Goal: Complete application form

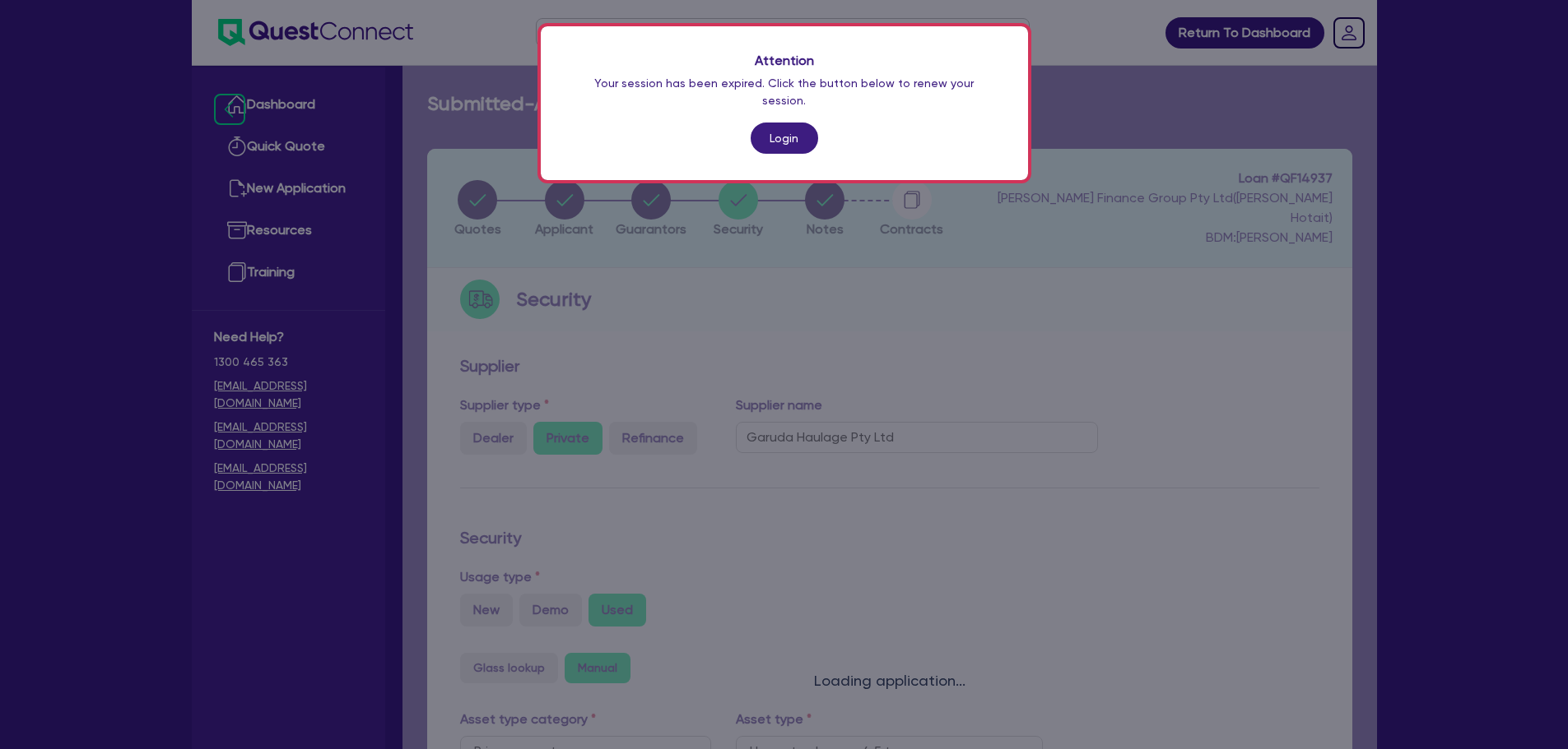
select select "PRIMARY_ASSETS"
select select "HEAVY_TRUCKS"
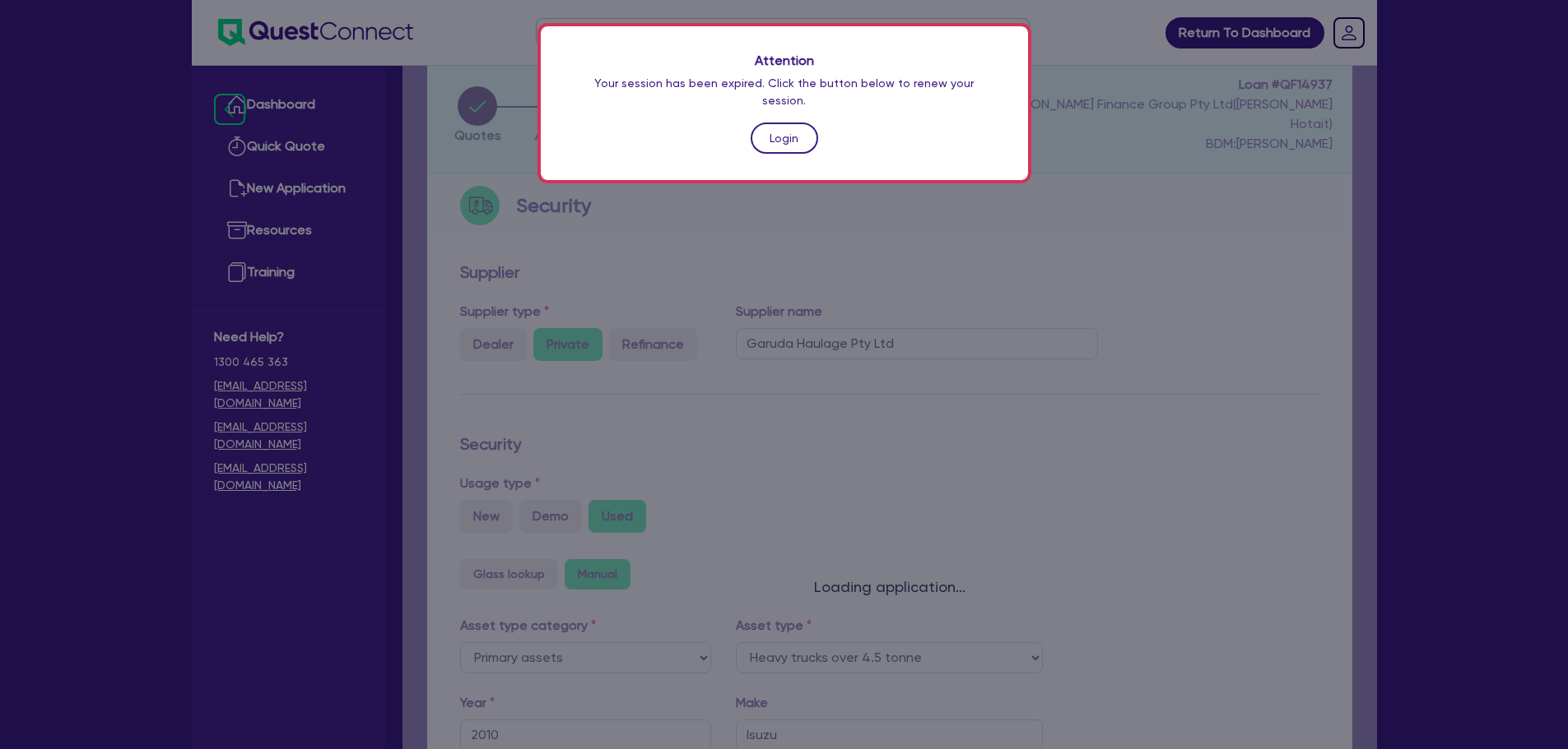
click at [777, 123] on link "Login" at bounding box center [784, 138] width 67 height 31
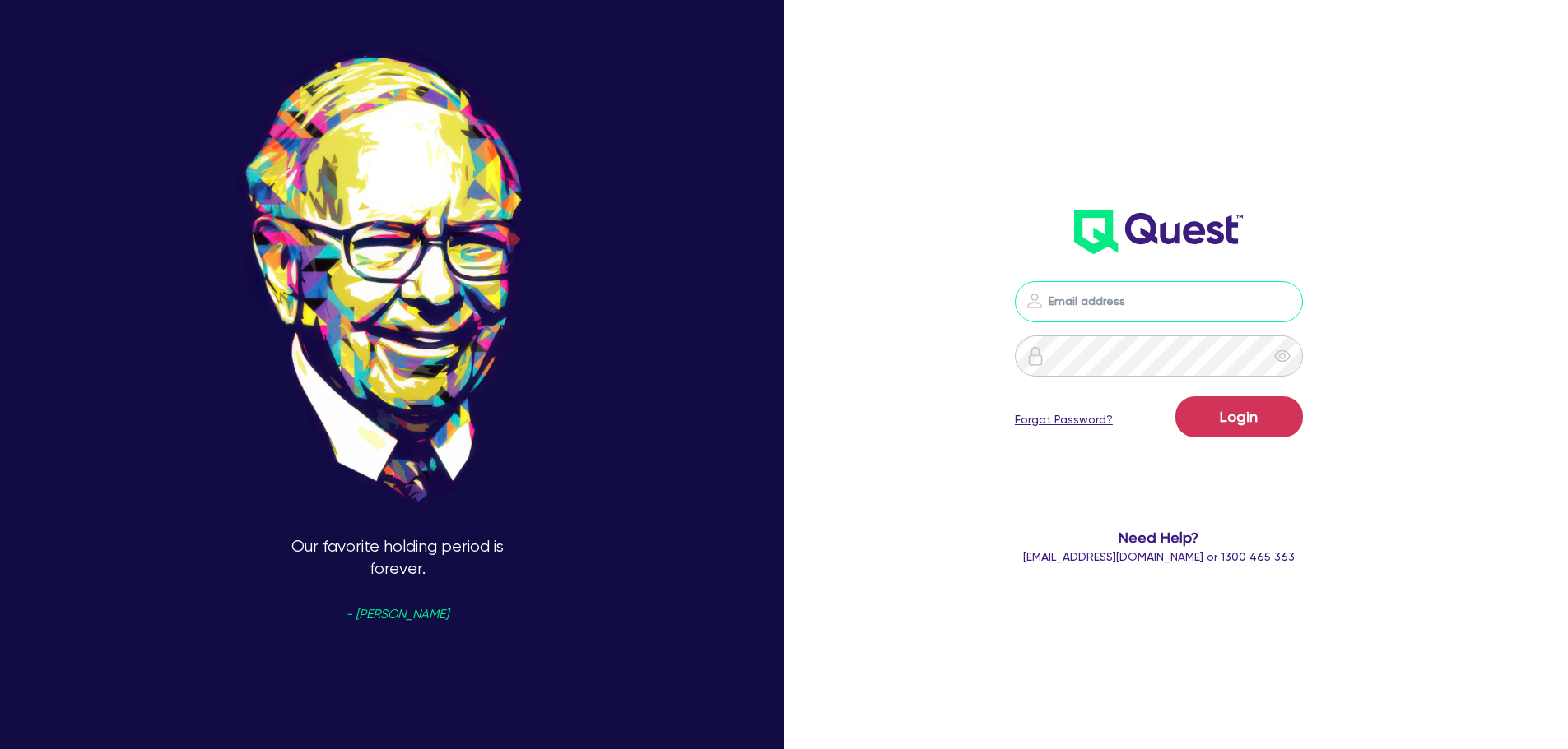
type input "[PERSON_NAME][EMAIL_ADDRESS][DOMAIN_NAME]"
click at [1257, 422] on button "Login" at bounding box center [1240, 417] width 128 height 41
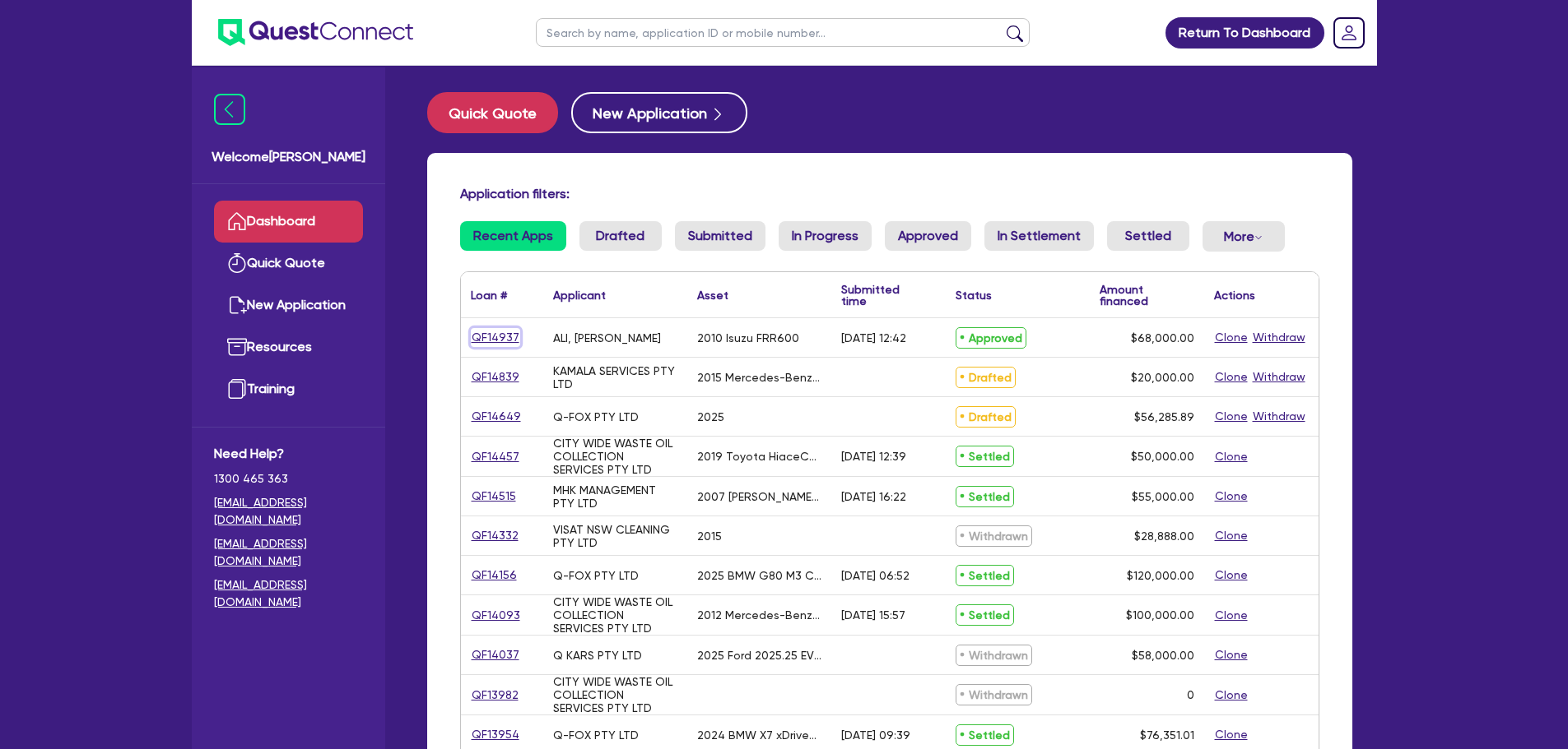
click at [488, 337] on link "QF14937" at bounding box center [495, 337] width 50 height 19
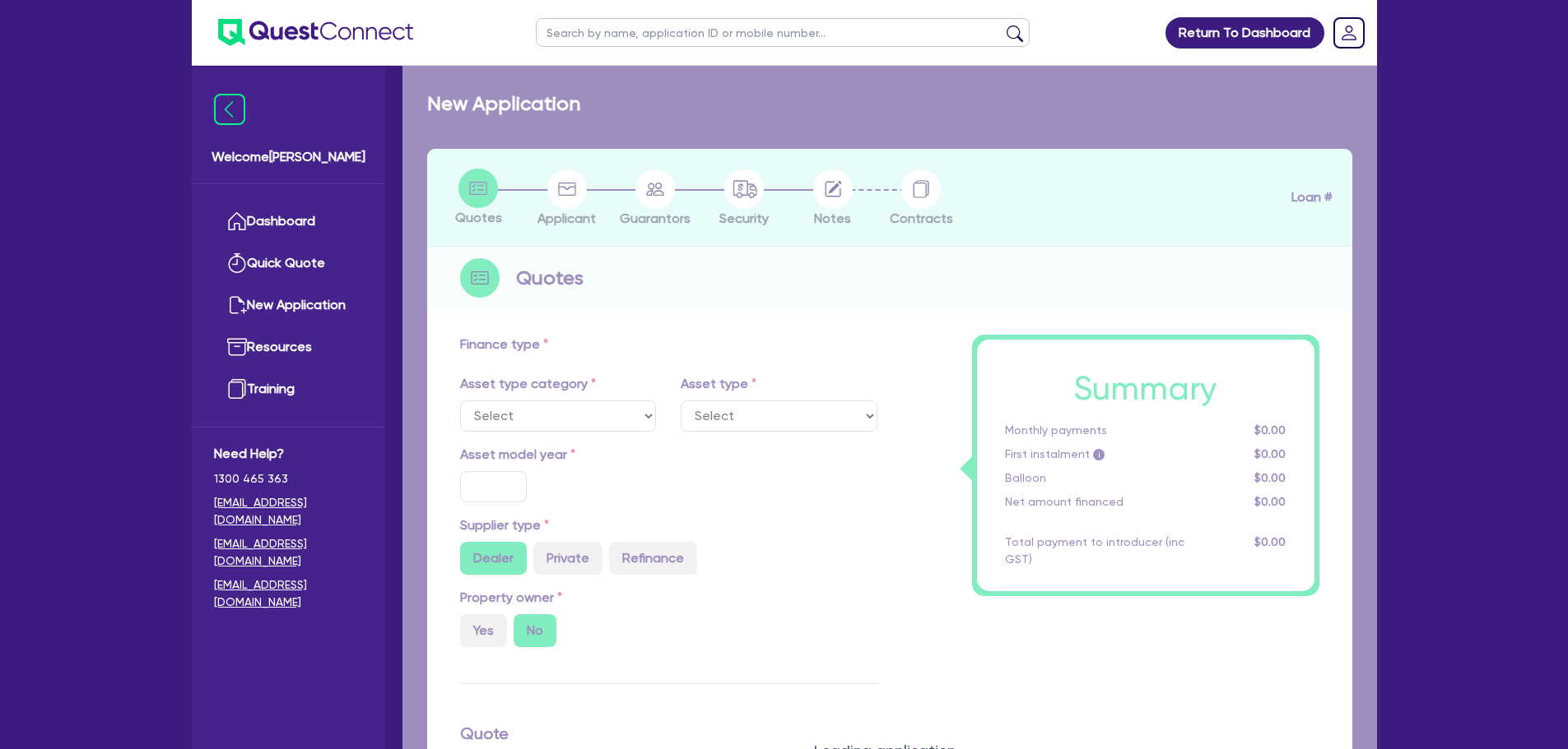
select select "PRIMARY_ASSETS"
type input "2010"
radio input "false"
radio input "true"
type input "88,000"
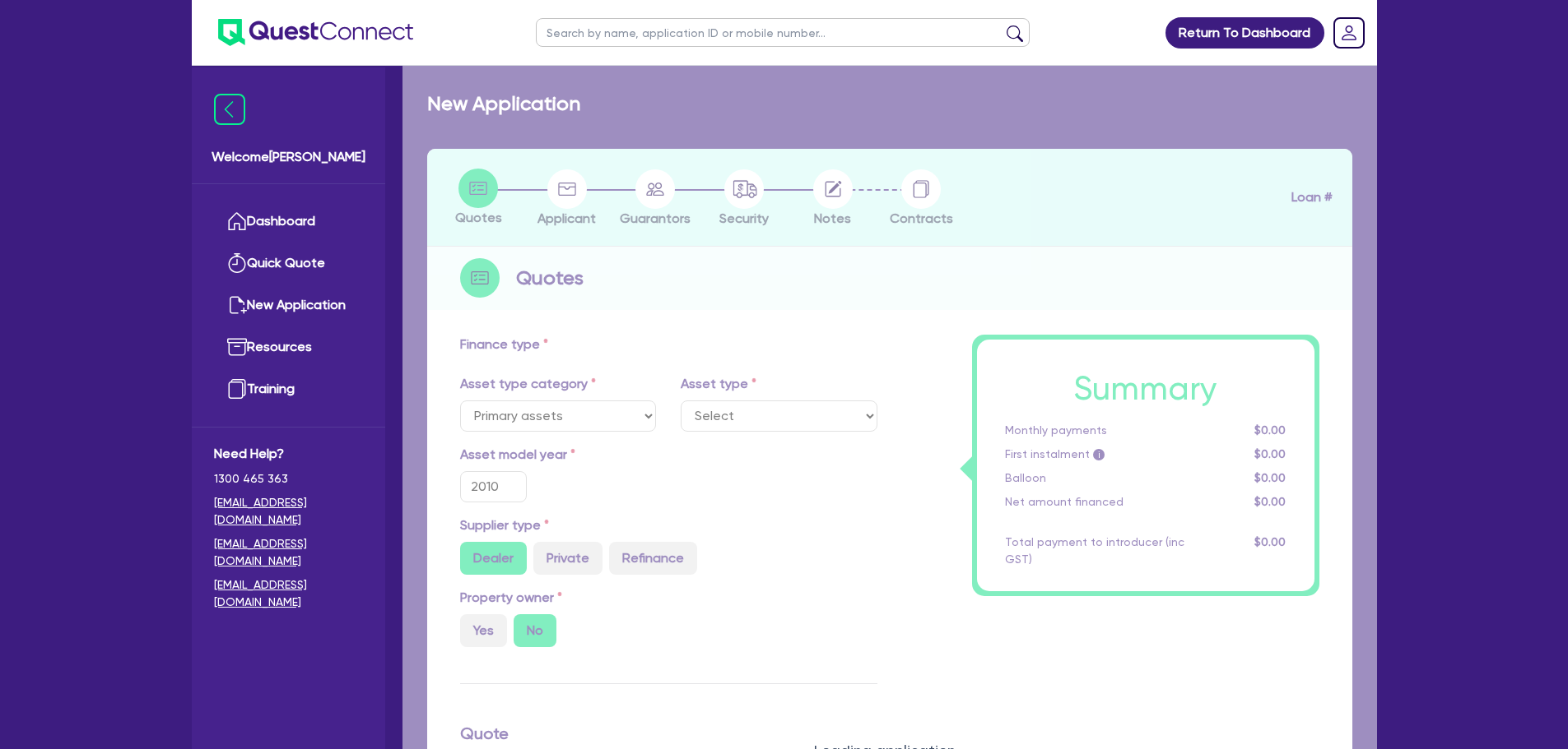
type input "20,000"
type input "2.20"
type input "1,500"
radio input "true"
type input "17.95"
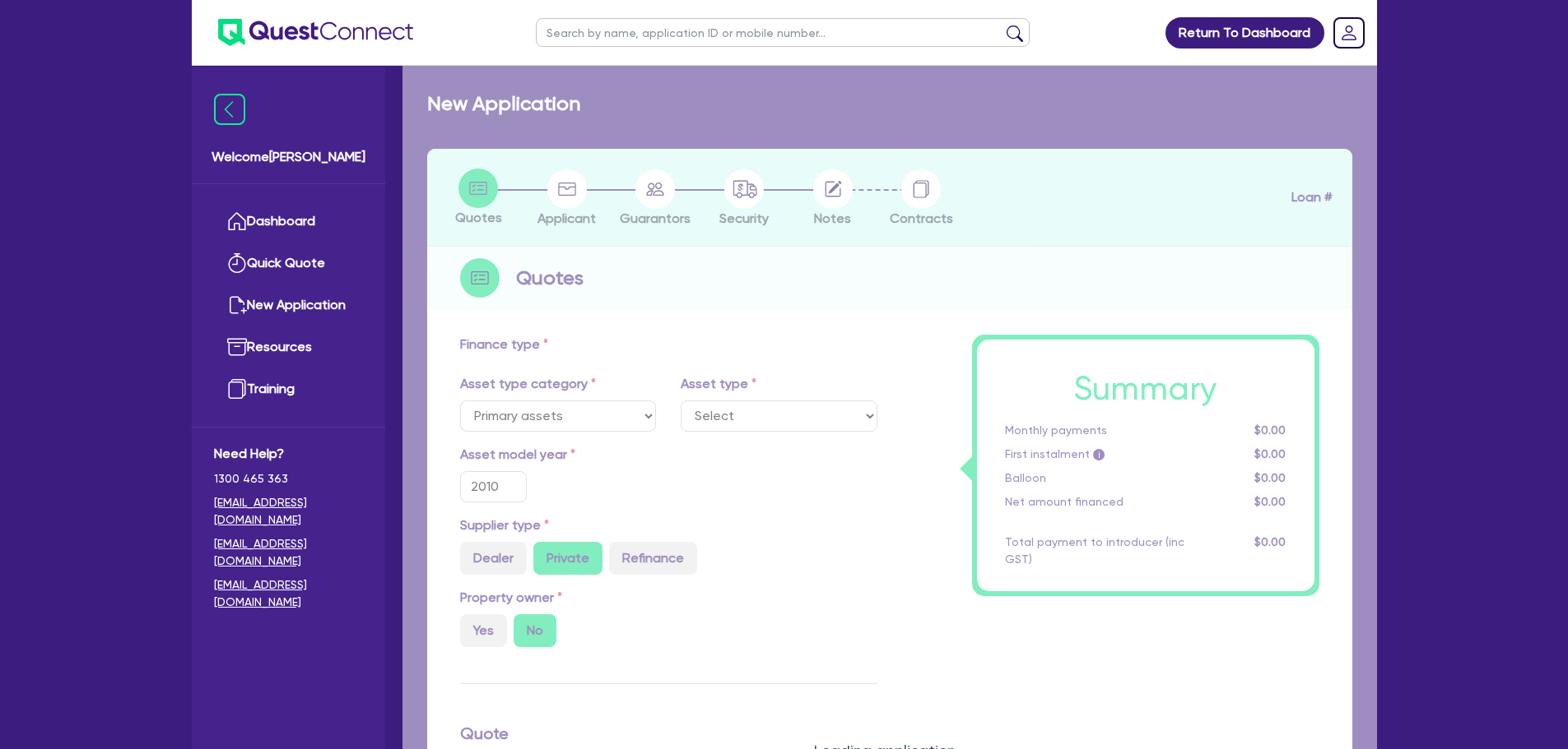
select select "HEAVY_TRUCKS"
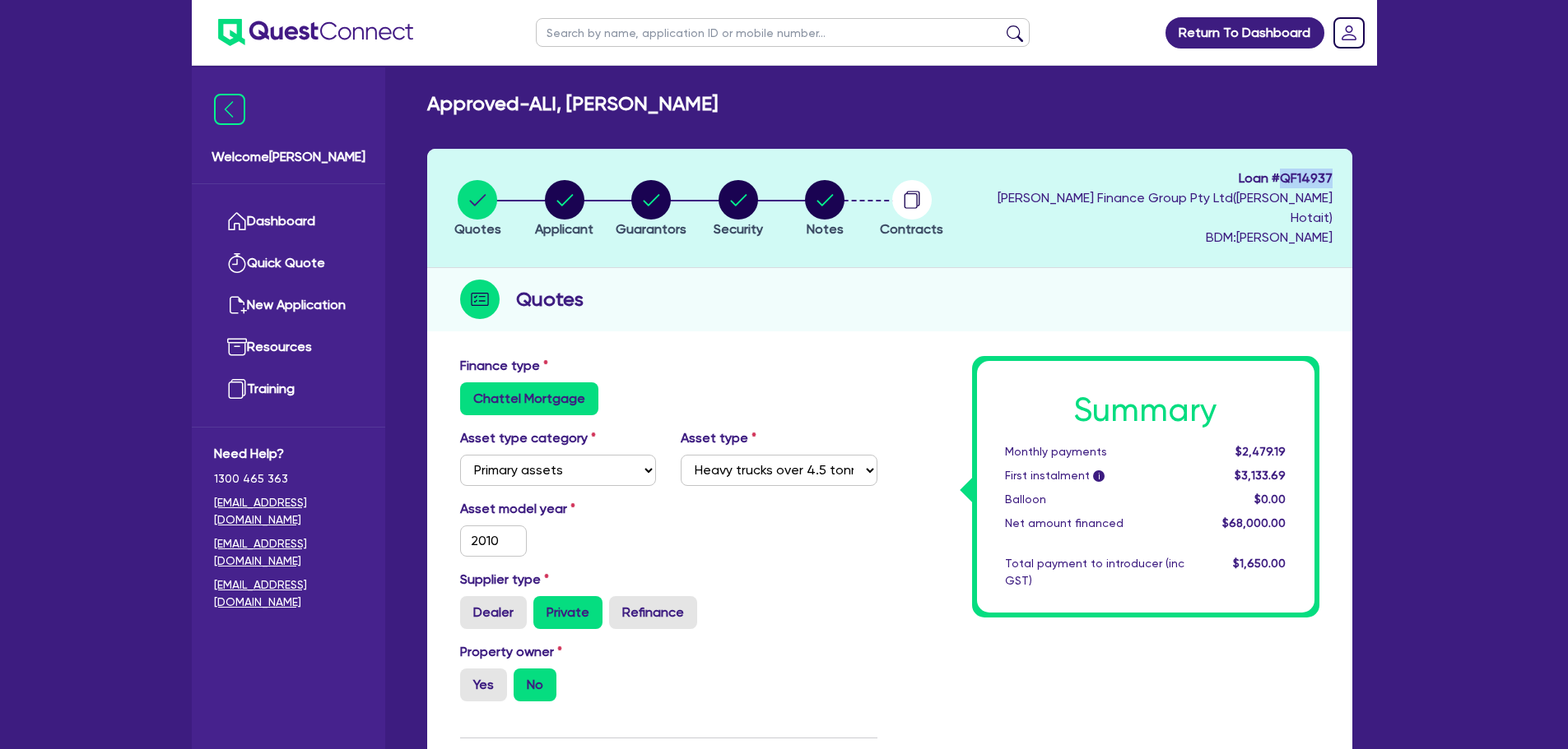
drag, startPoint x: 1338, startPoint y: 176, endPoint x: 1288, endPoint y: 180, distance: 50.2
click at [1288, 180] on header "Quotes Applicant [GEOGRAPHIC_DATA] Security Notes Contracts Loan # QF14937 [PER…" at bounding box center [889, 209] width 925 height 120
copy span "QF14937"
click at [570, 194] on icon "button" at bounding box center [565, 200] width 17 height 12
select select "SOLE_TRADER"
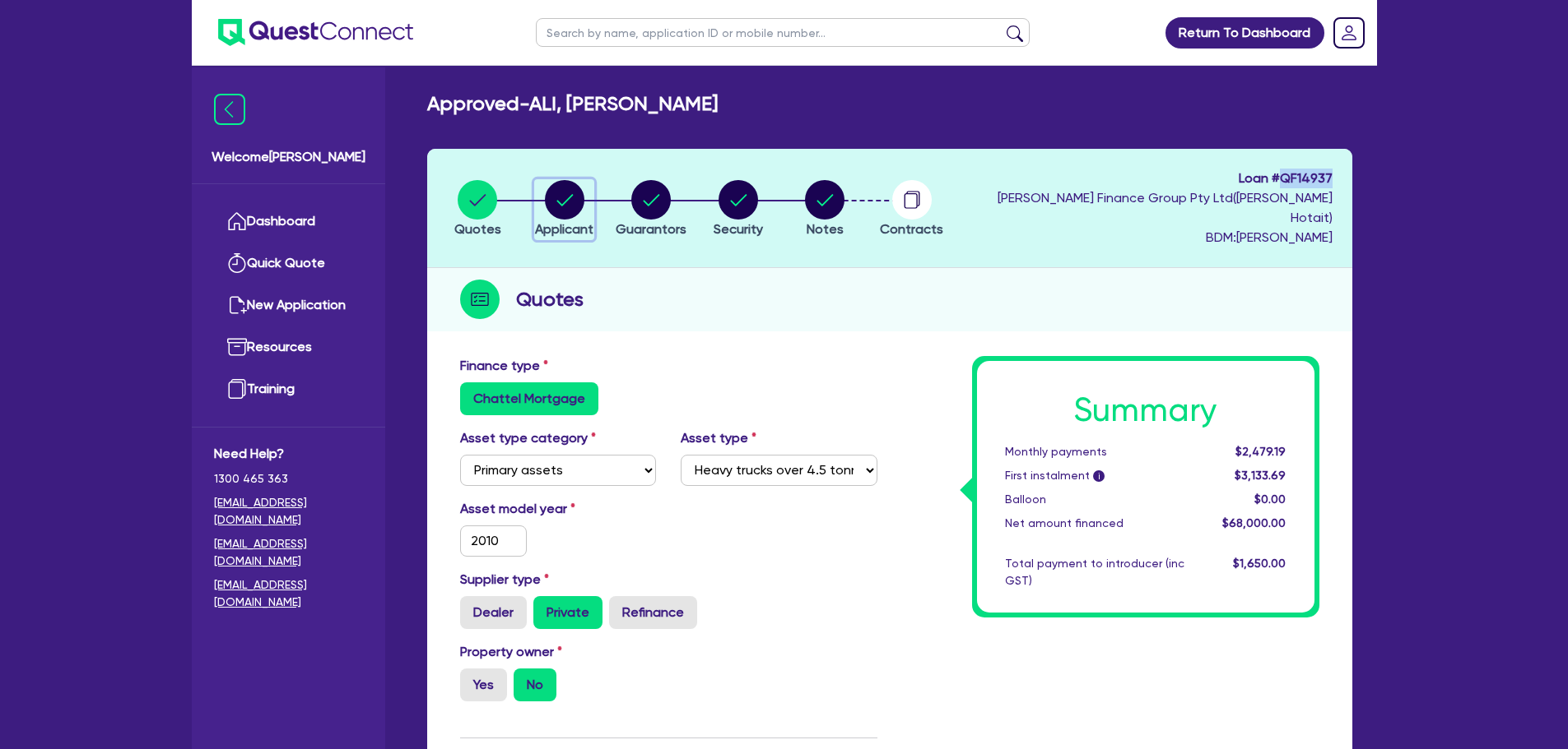
select select "TRANSPORT_WAREHOUSING"
select select "POSTAL_DELIVERY"
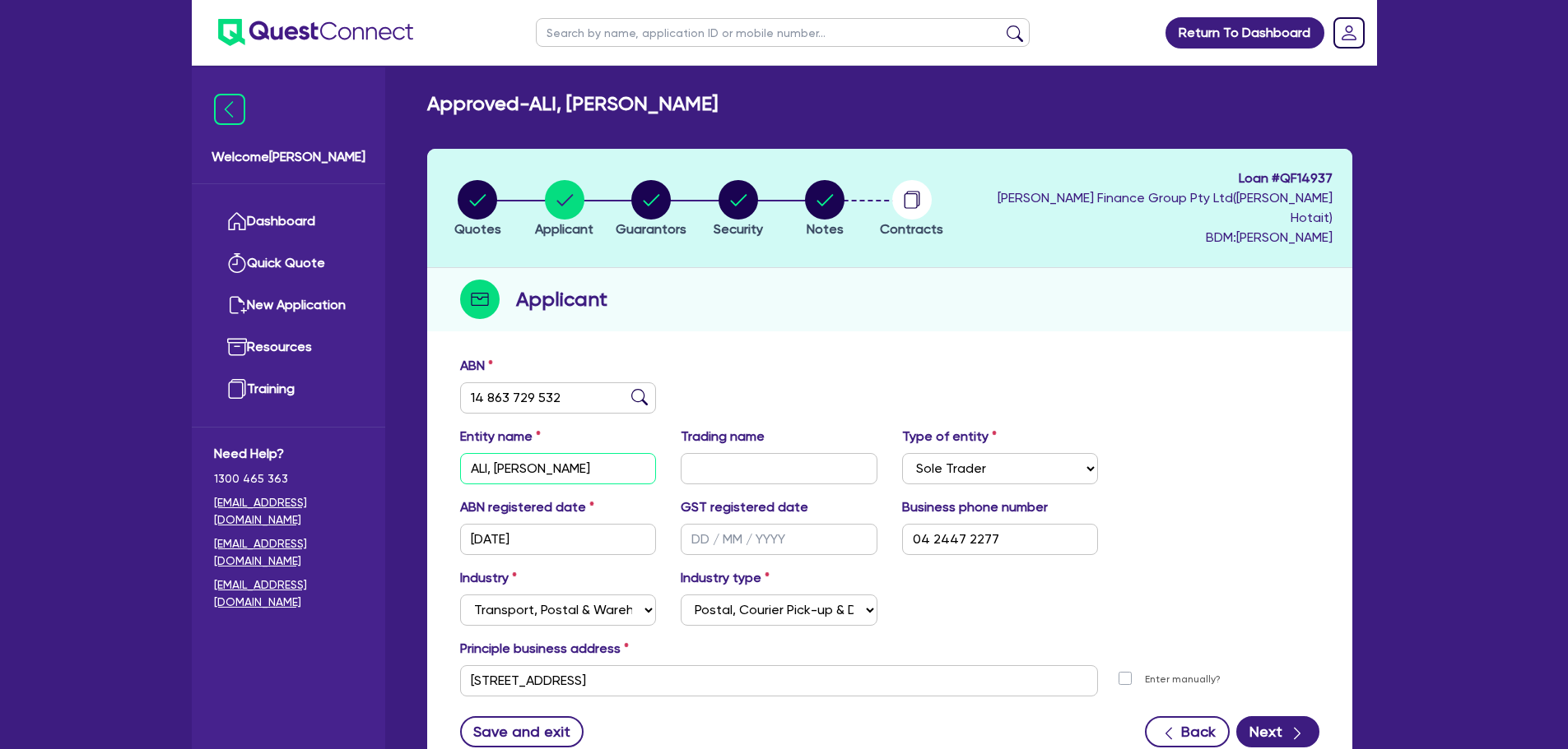
drag, startPoint x: 573, startPoint y: 449, endPoint x: 463, endPoint y: 444, distance: 110.1
click at [463, 454] on input "ALI, [PERSON_NAME]" at bounding box center [558, 469] width 197 height 31
click at [483, 195] on circle "button" at bounding box center [477, 199] width 40 height 40
select select "PRIMARY_ASSETS"
select select "HEAVY_TRUCKS"
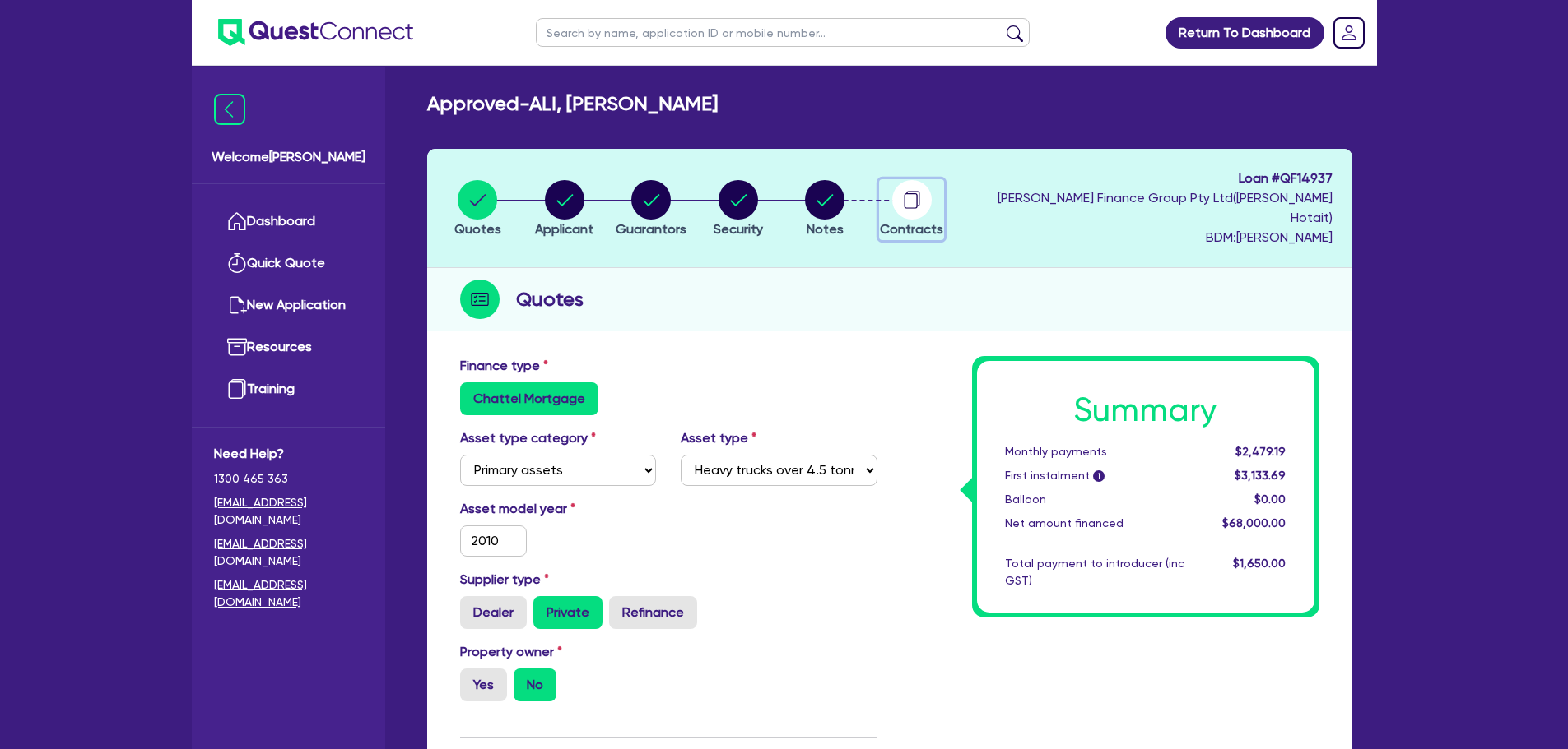
click at [919, 194] on circle "button" at bounding box center [912, 199] width 40 height 40
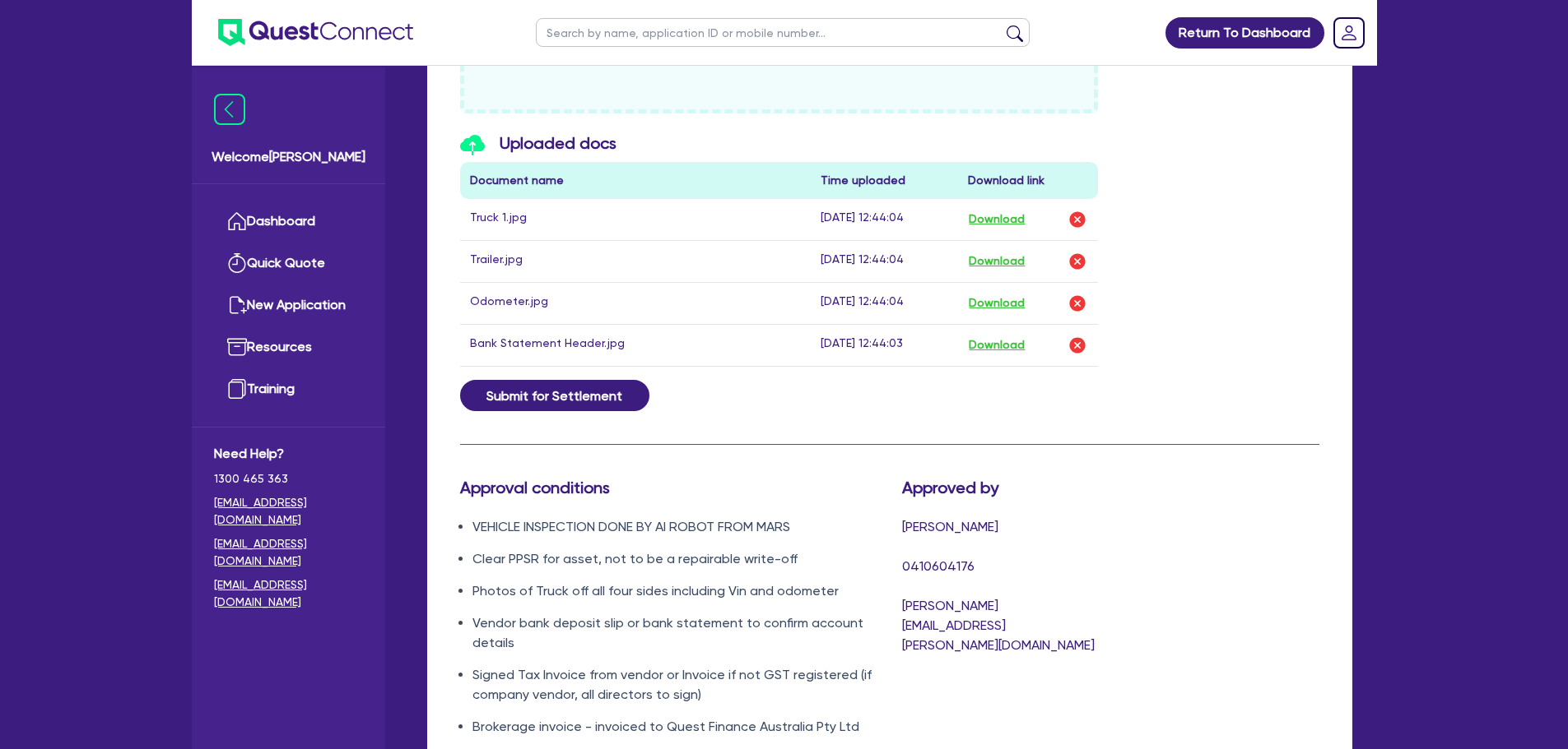
scroll to position [741, 0]
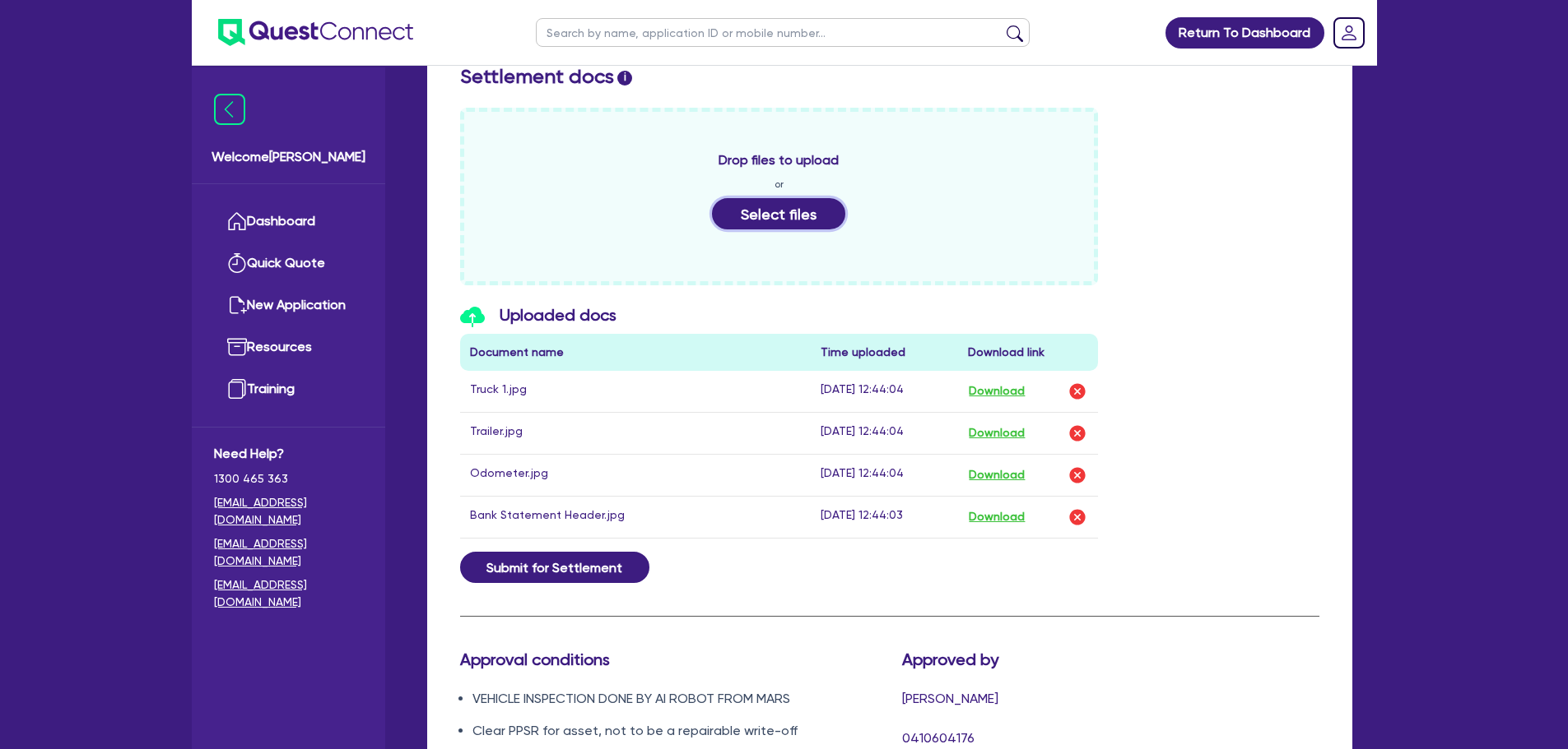
click at [786, 199] on button "Select files" at bounding box center [779, 214] width 133 height 31
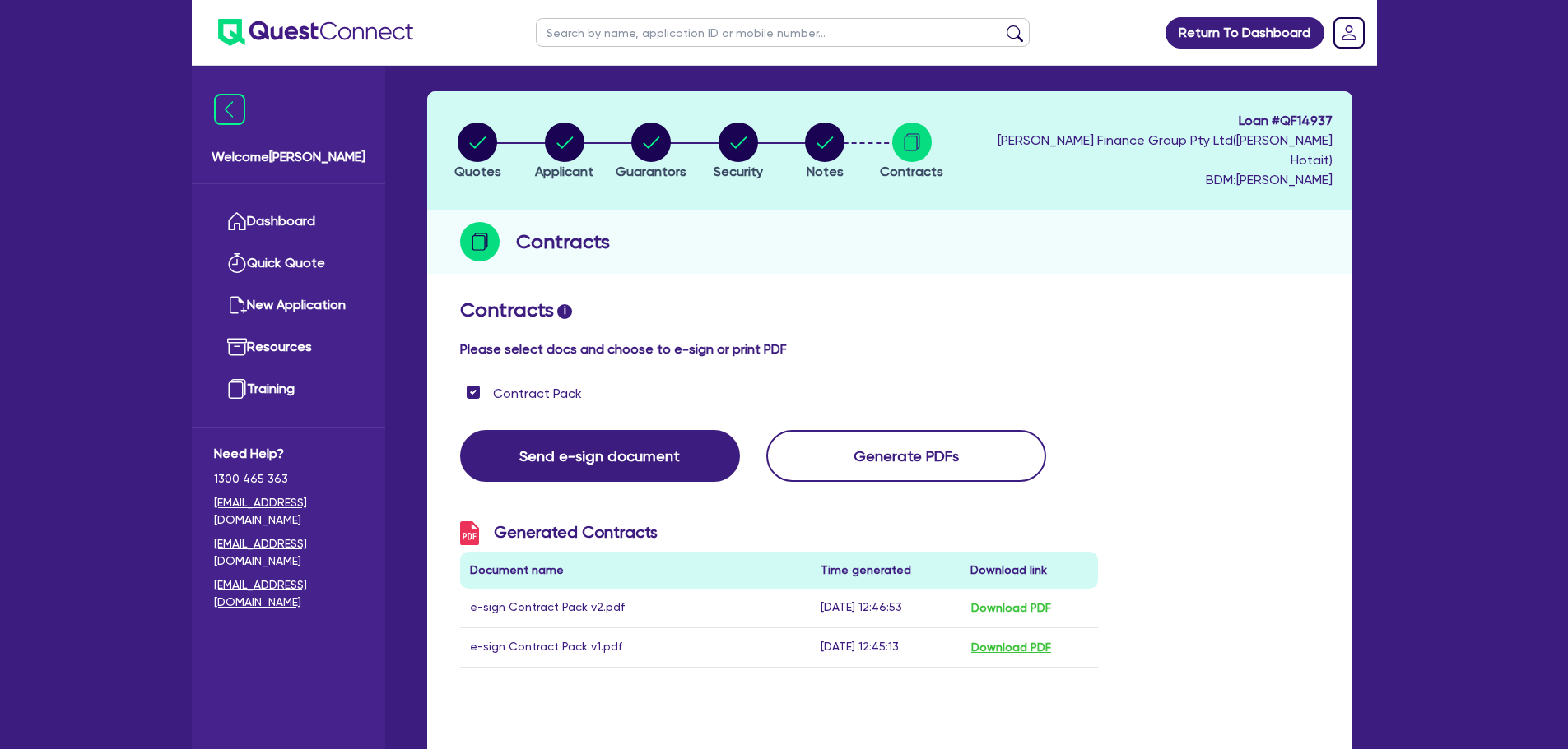
scroll to position [0, 0]
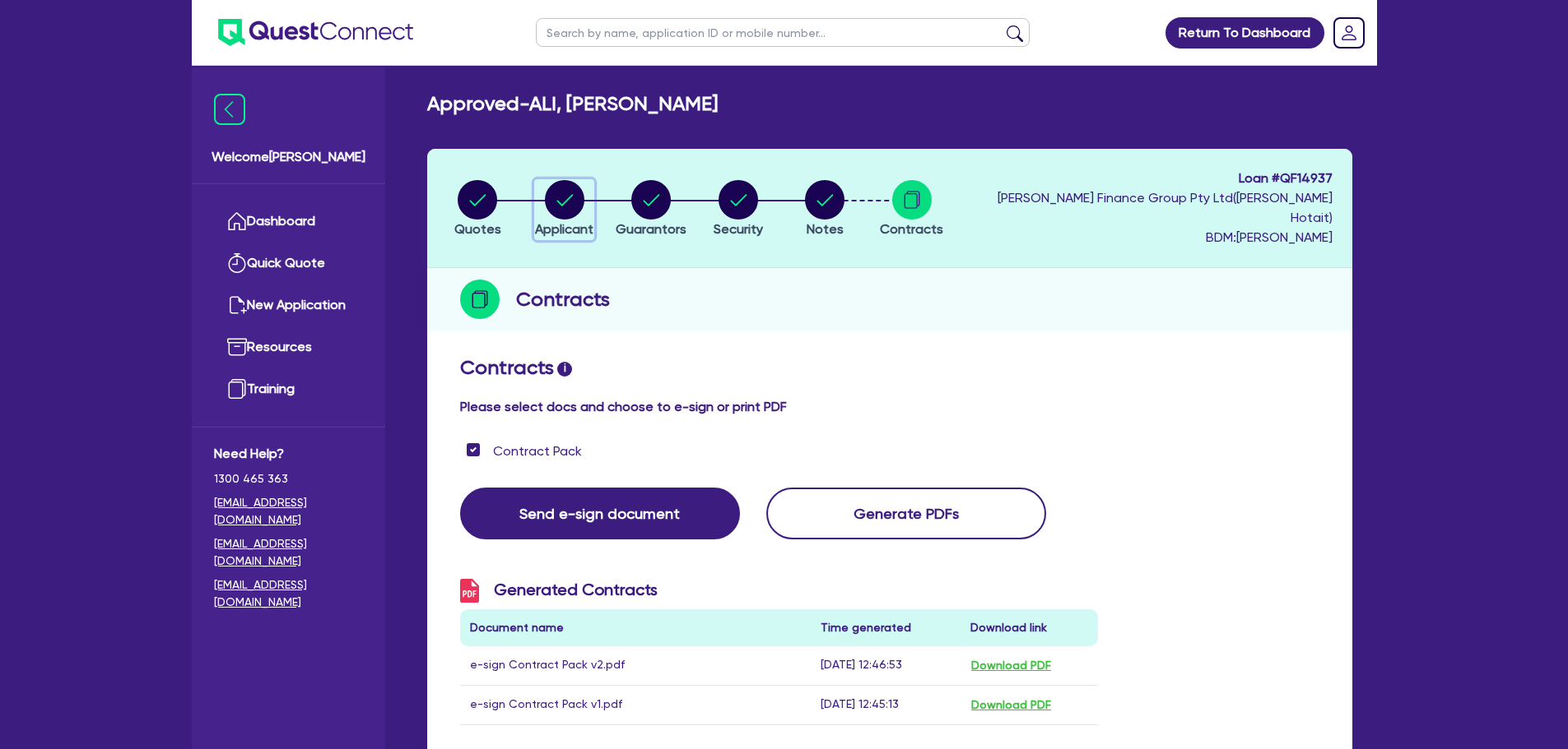
click at [563, 194] on icon "button" at bounding box center [565, 200] width 17 height 12
select select "SOLE_TRADER"
select select "TRANSPORT_WAREHOUSING"
select select "POSTAL_DELIVERY"
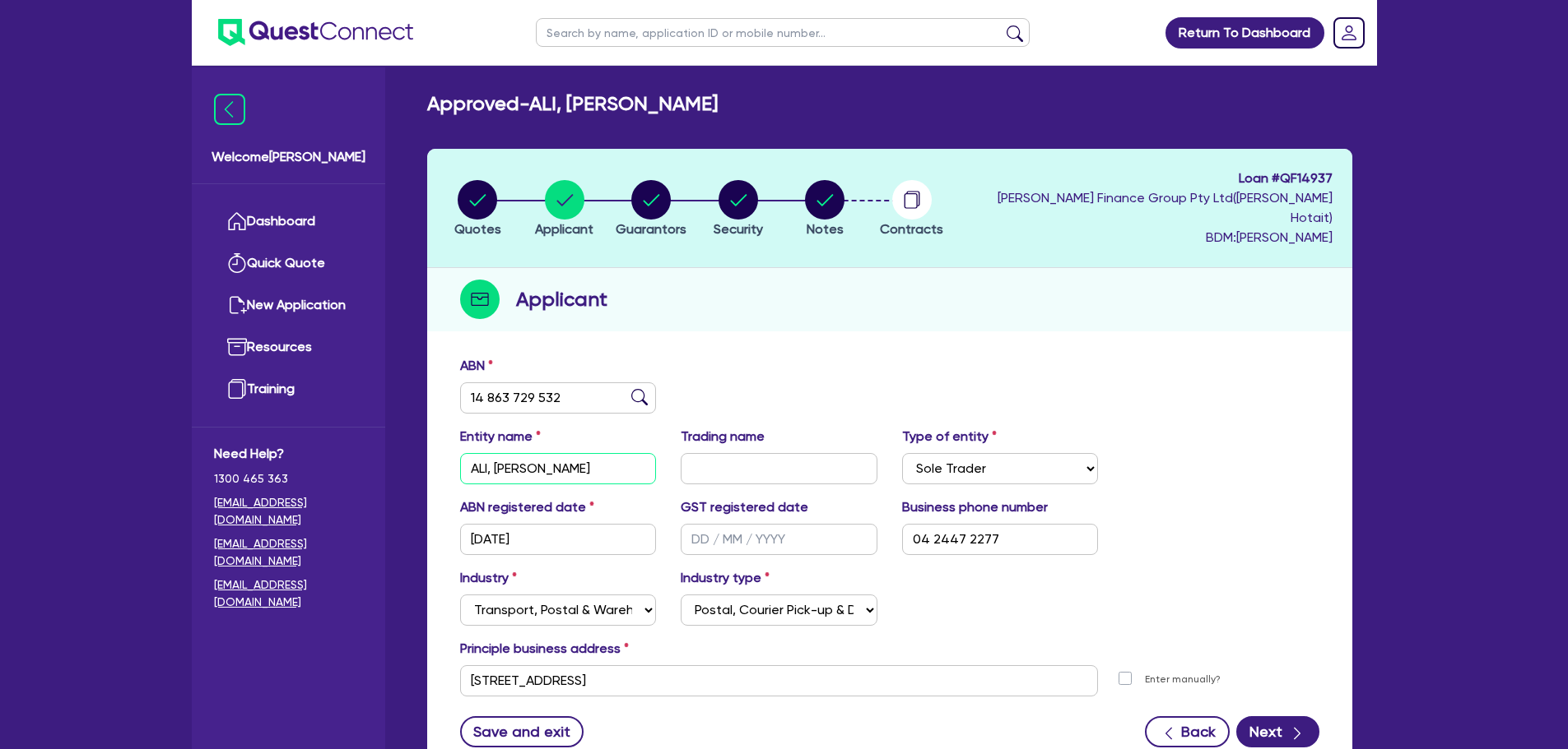
drag, startPoint x: 575, startPoint y: 452, endPoint x: 465, endPoint y: 465, distance: 110.8
click at [465, 465] on div "Entity name [PERSON_NAME], [PERSON_NAME] Trading name Type of entity Select Sol…" at bounding box center [890, 462] width 884 height 71
drag, startPoint x: 532, startPoint y: 381, endPoint x: 471, endPoint y: 382, distance: 61.0
click at [471, 383] on input "14 863 729 532" at bounding box center [558, 398] width 197 height 31
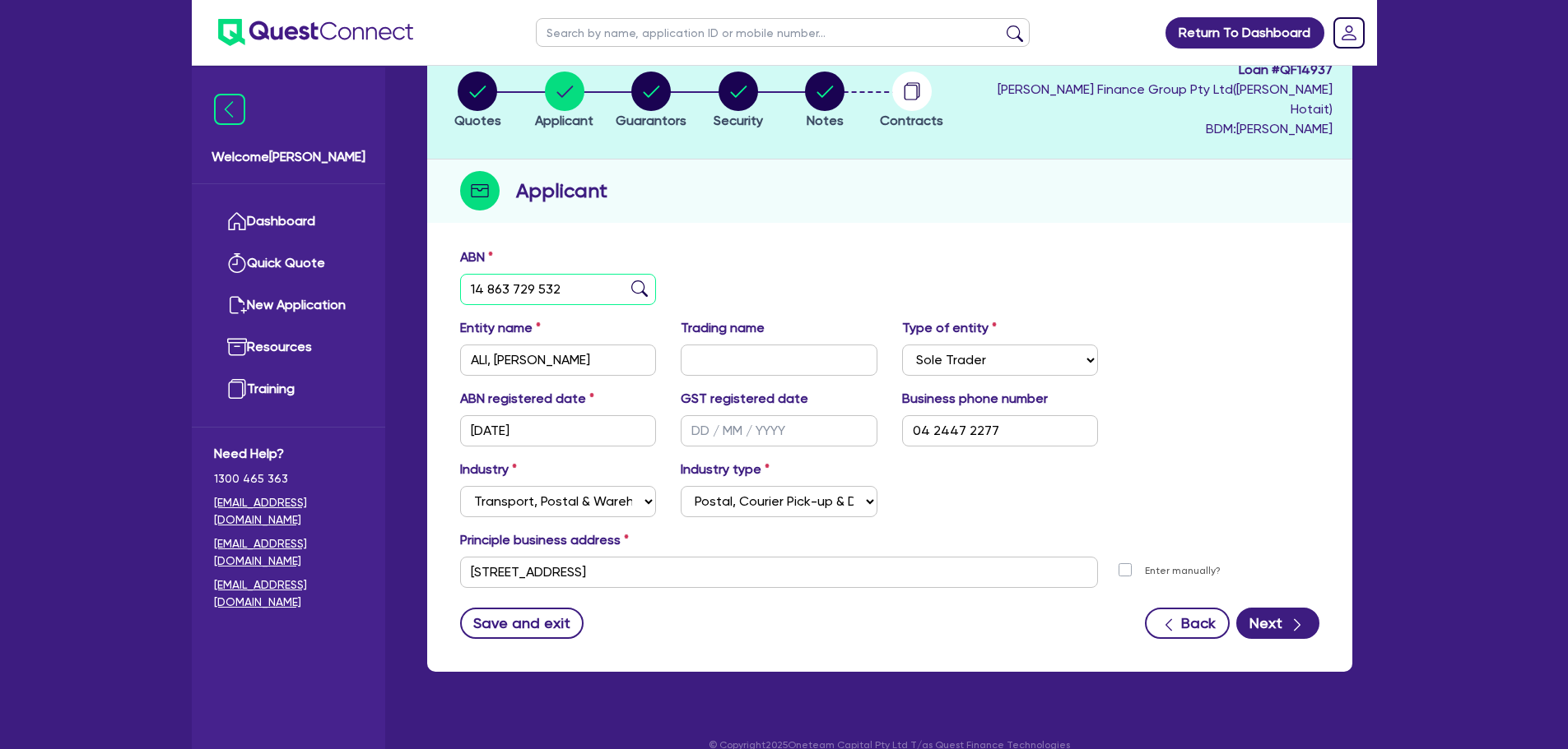
scroll to position [112, 0]
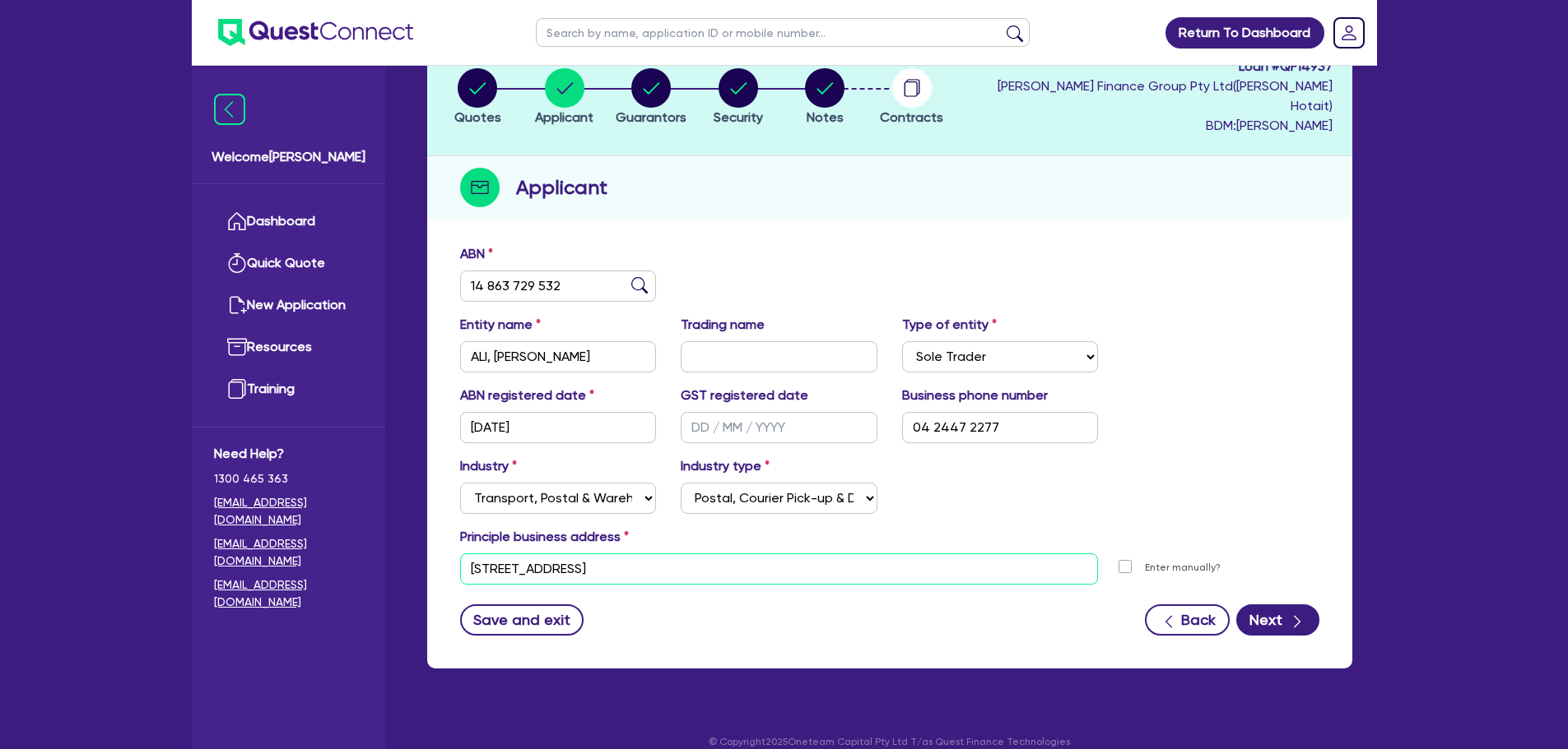
drag, startPoint x: 742, startPoint y: 550, endPoint x: 480, endPoint y: 560, distance: 262.2
click at [480, 560] on input "[STREET_ADDRESS]" at bounding box center [779, 569] width 639 height 31
drag, startPoint x: 738, startPoint y: 550, endPoint x: 461, endPoint y: 555, distance: 277.0
click at [461, 555] on input "[STREET_ADDRESS]" at bounding box center [779, 569] width 639 height 31
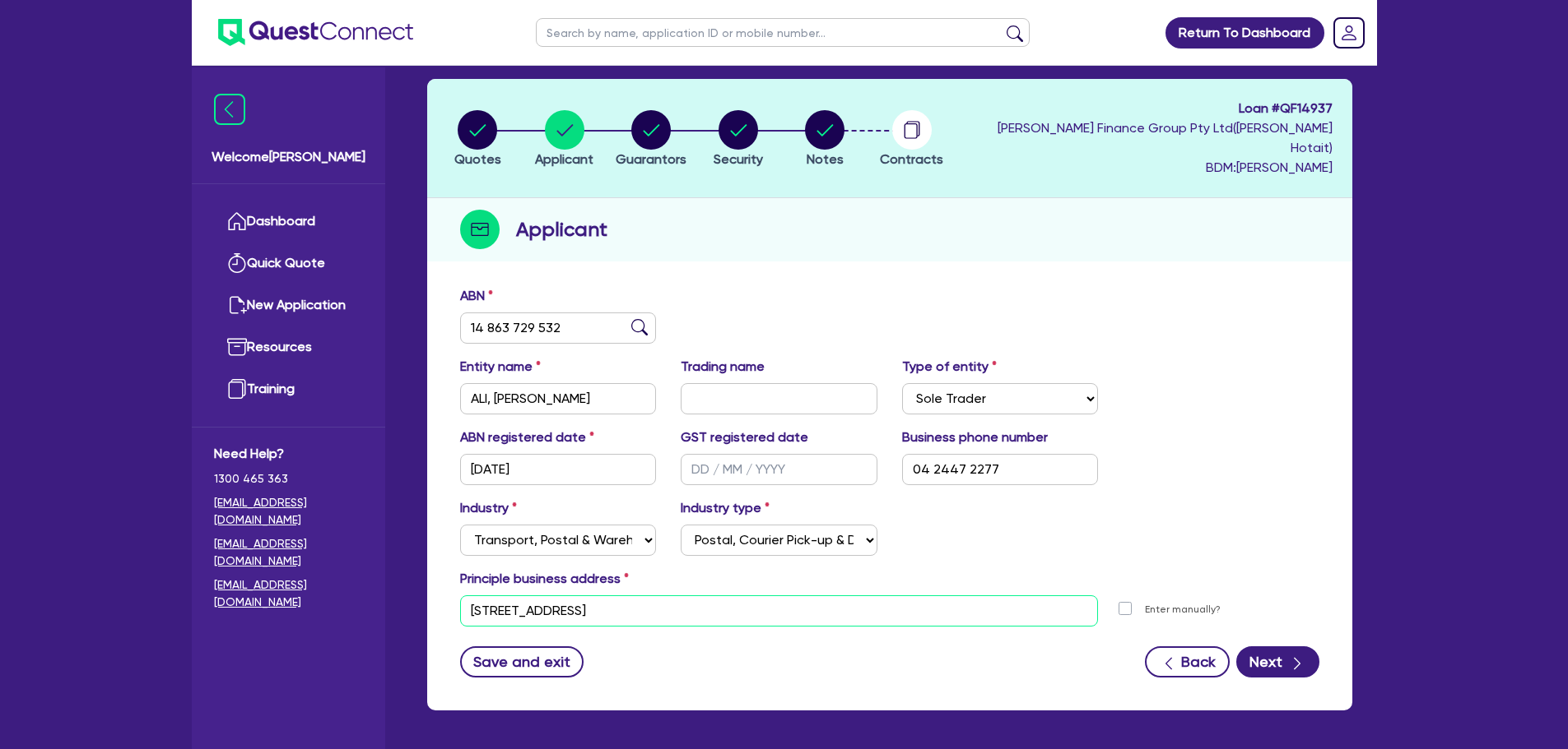
scroll to position [0, 0]
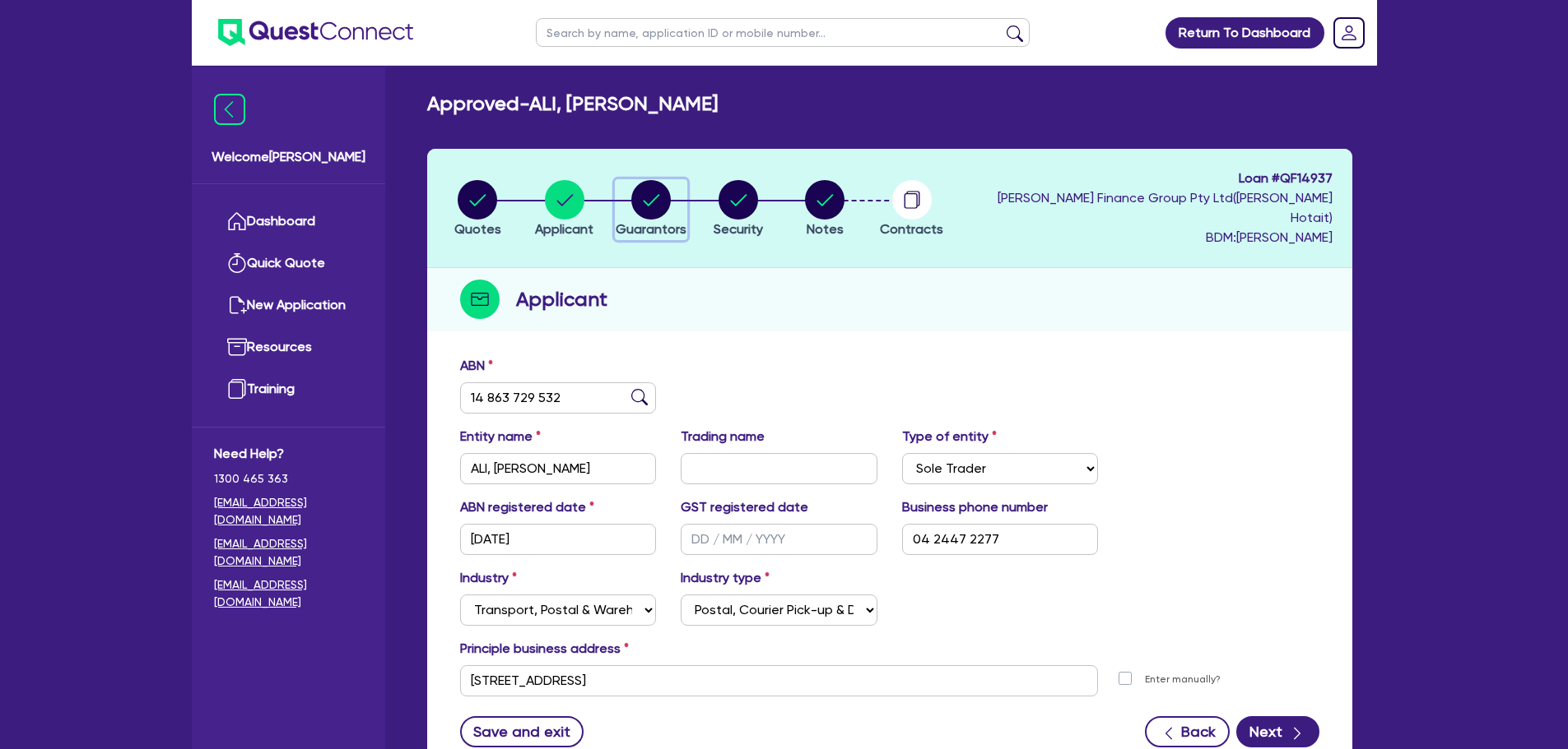
click at [650, 190] on circle "button" at bounding box center [651, 199] width 40 height 40
select select "MR"
select select "[GEOGRAPHIC_DATA]"
select select "MARRIED"
select select "CASH"
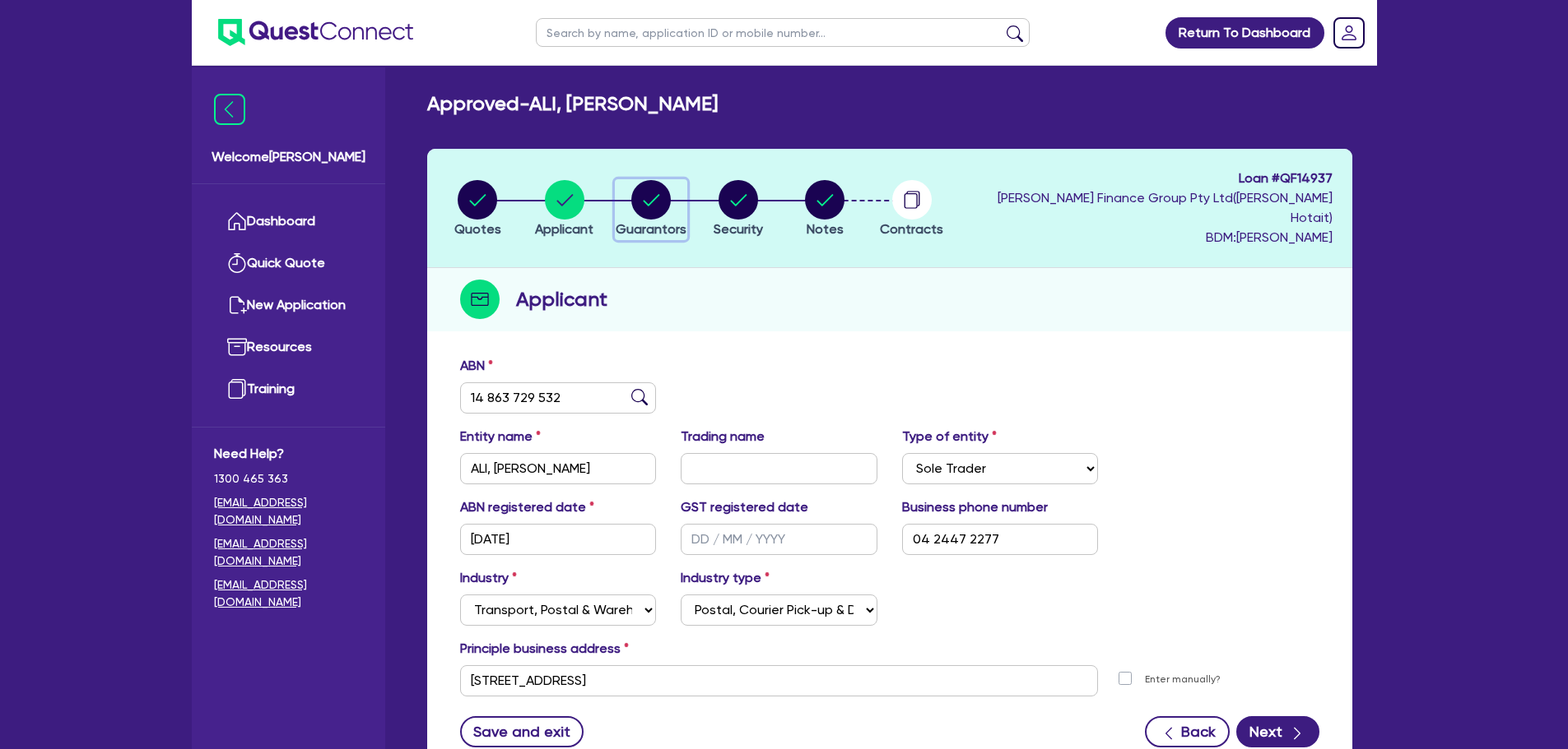
select select "HOUSEHOLD_PERSONAL"
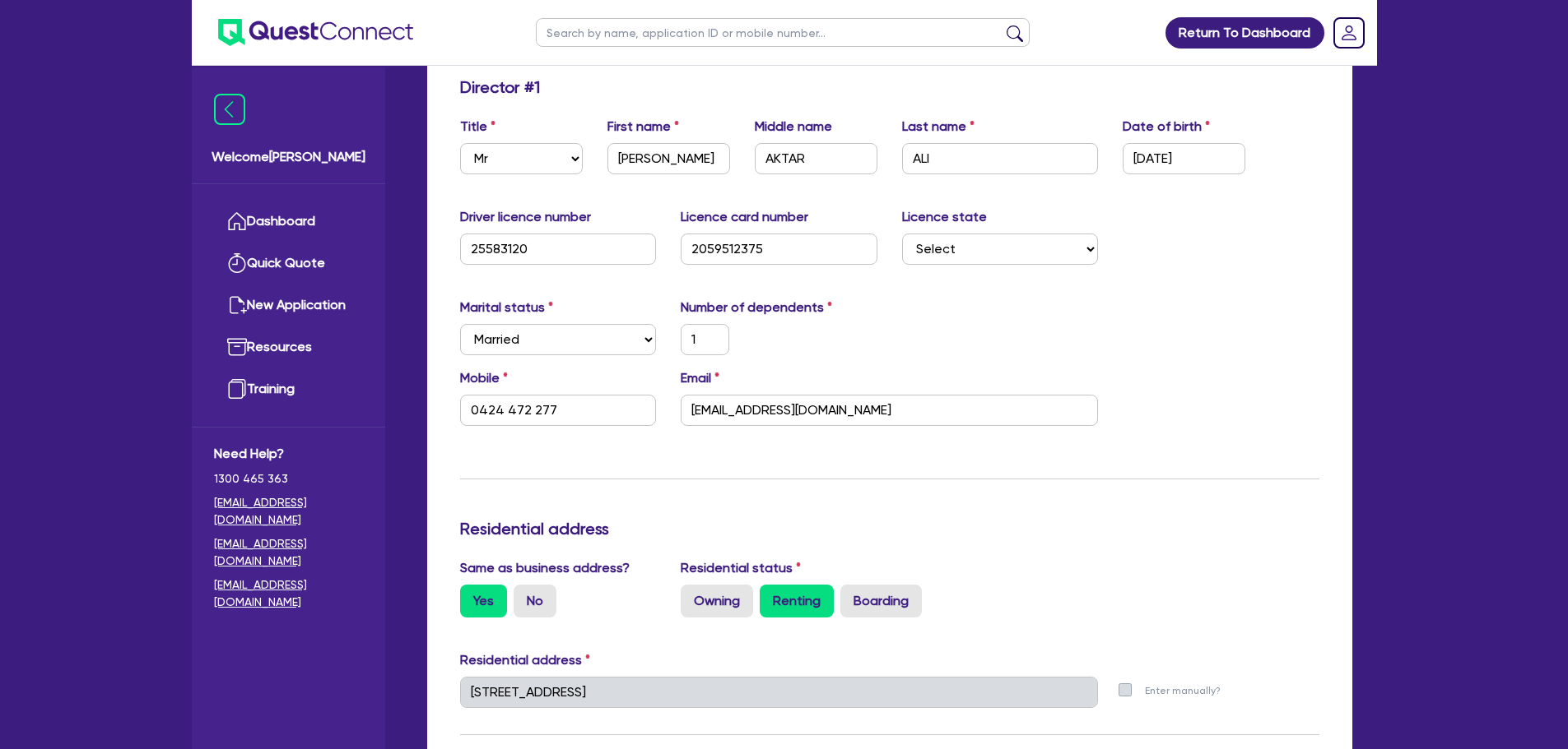
scroll to position [329, 0]
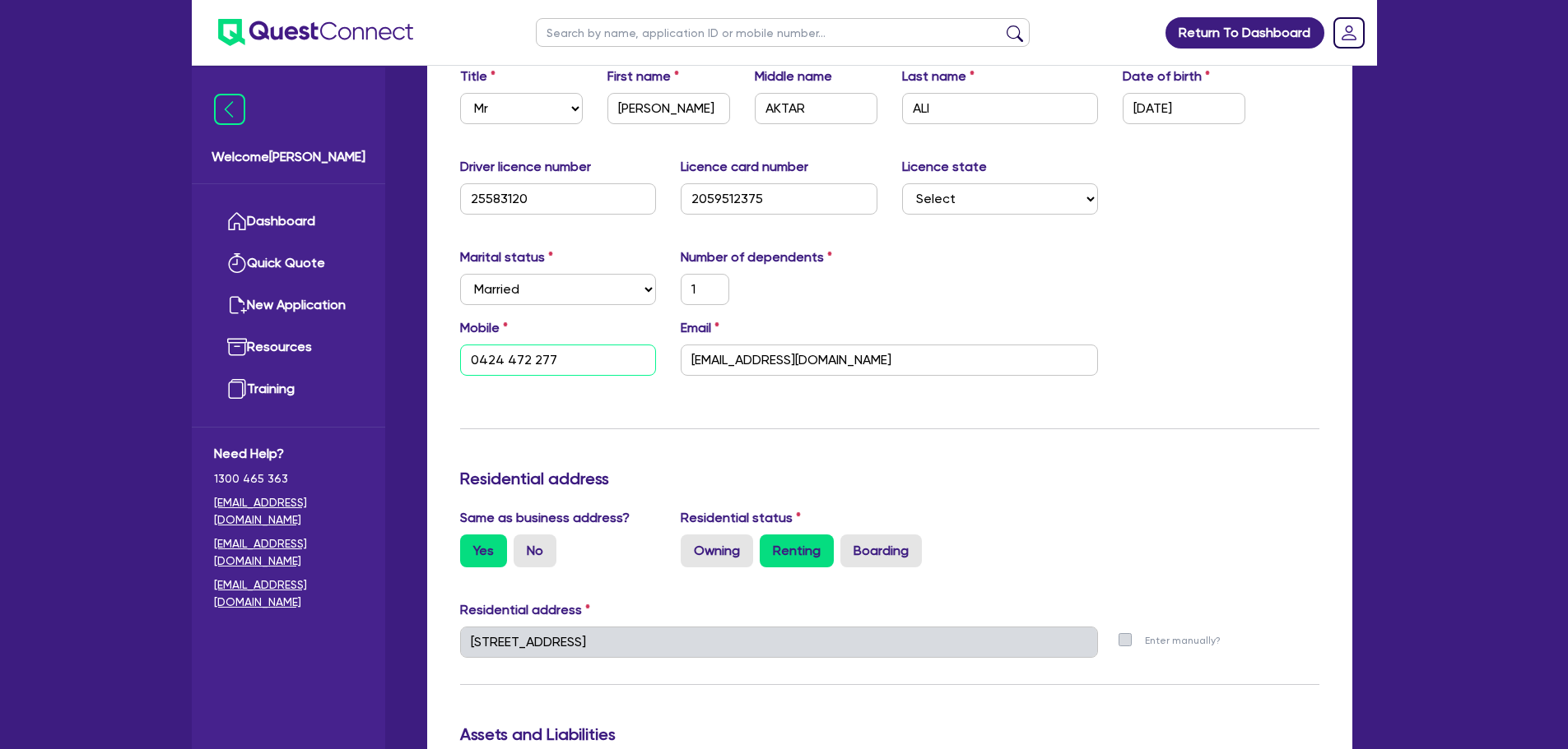
drag, startPoint x: 553, startPoint y: 337, endPoint x: 446, endPoint y: 343, distance: 107.2
click at [877, 345] on input "[EMAIL_ADDRESS][DOMAIN_NAME]" at bounding box center [889, 360] width 418 height 31
drag, startPoint x: 861, startPoint y: 340, endPoint x: 692, endPoint y: 343, distance: 169.0
click at [692, 345] on input "[EMAIL_ADDRESS][DOMAIN_NAME]" at bounding box center [889, 360] width 418 height 31
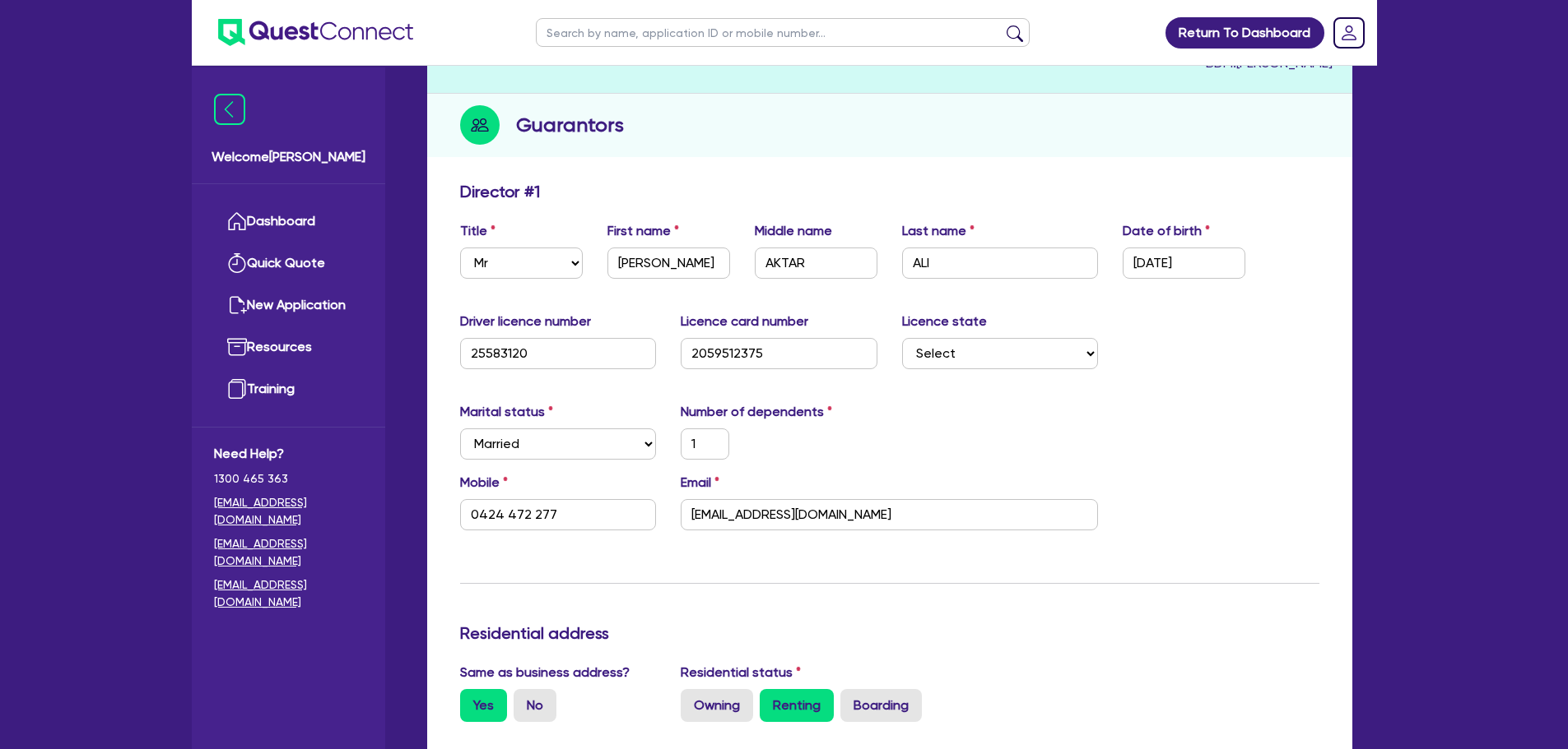
scroll to position [0, 0]
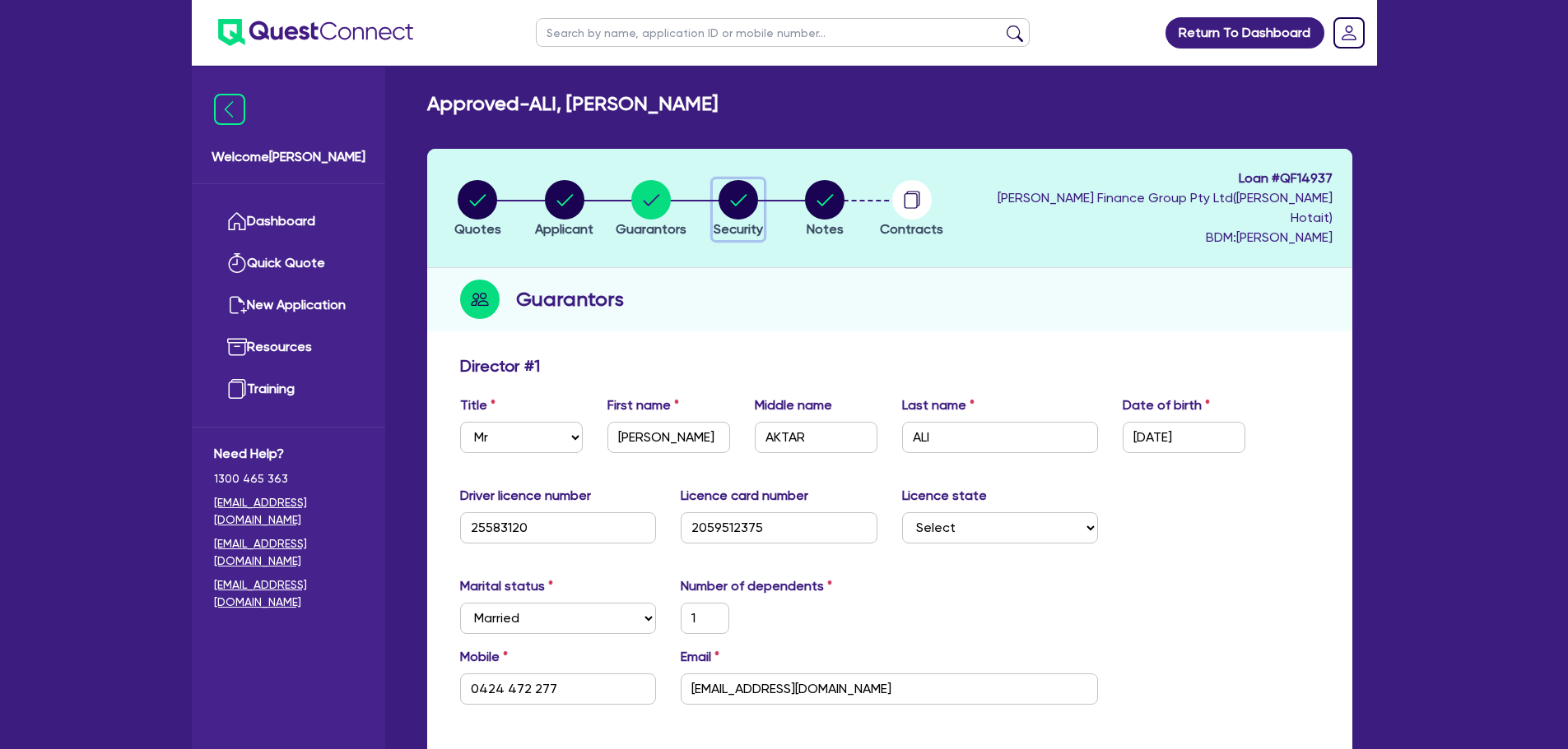
click at [745, 183] on circle "button" at bounding box center [738, 199] width 40 height 40
select select "PRIMARY_ASSETS"
select select "HEAVY_TRUCKS"
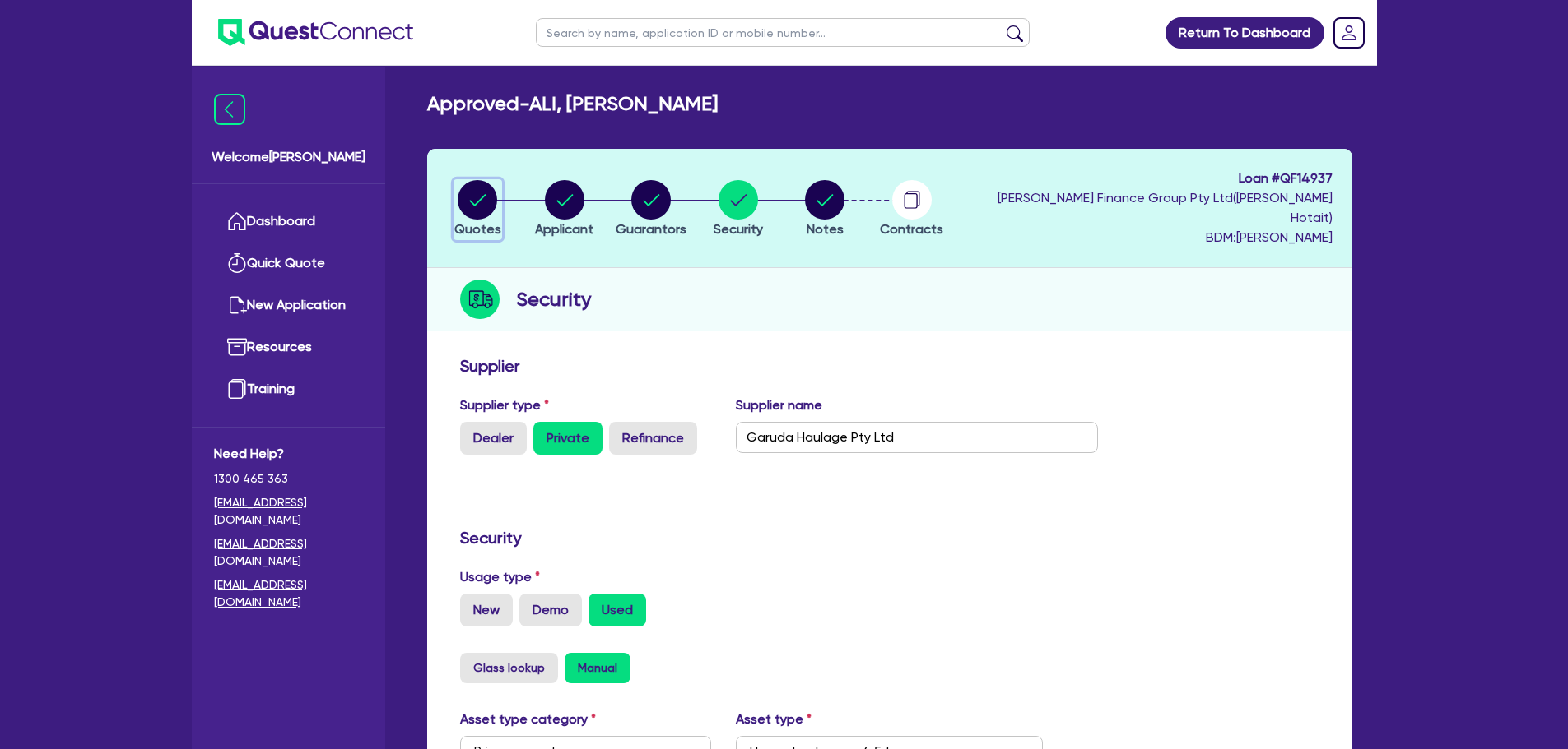
click at [472, 194] on circle "button" at bounding box center [477, 199] width 40 height 40
select select "PRIMARY_ASSETS"
select select "HEAVY_TRUCKS"
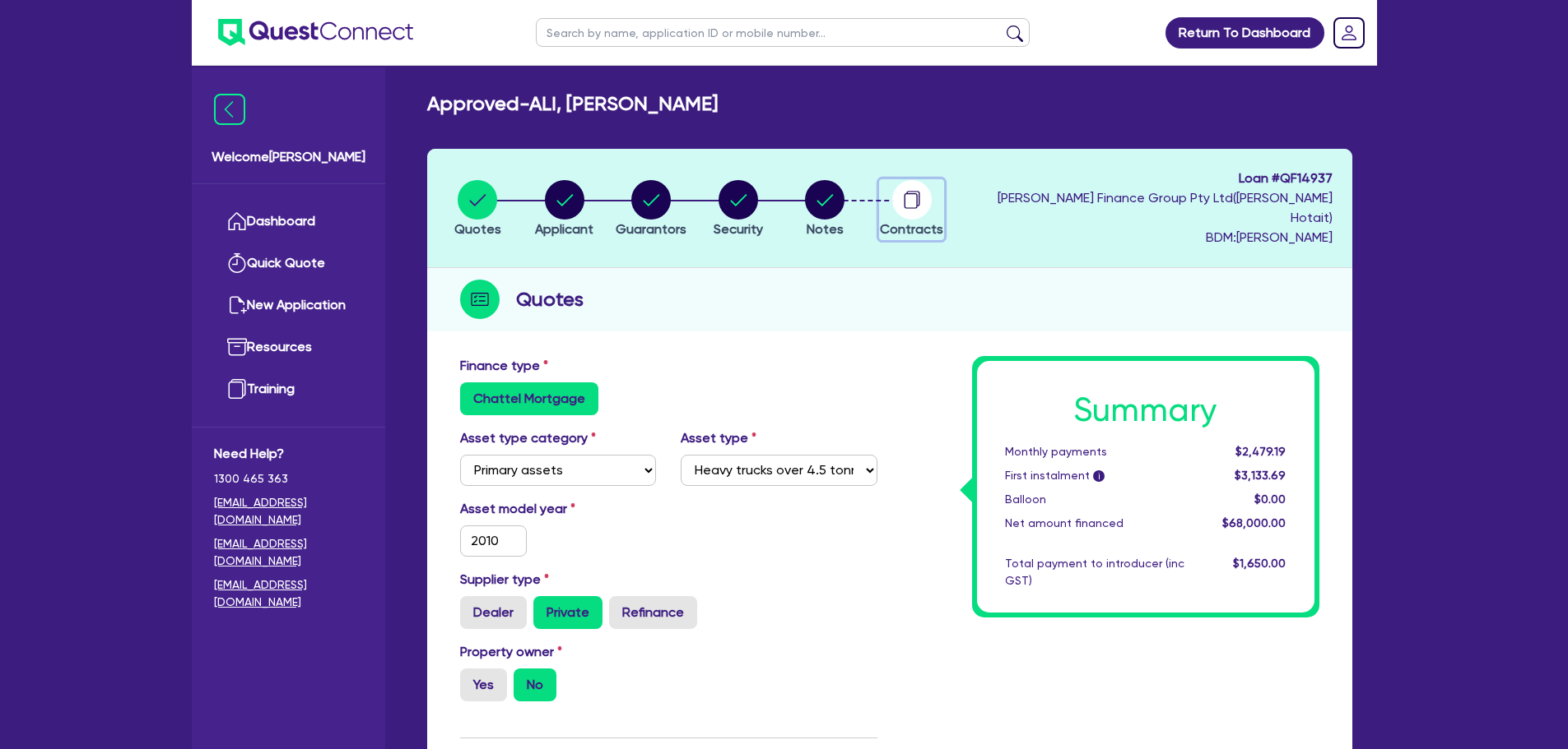
click at [913, 190] on circle "button" at bounding box center [912, 199] width 40 height 40
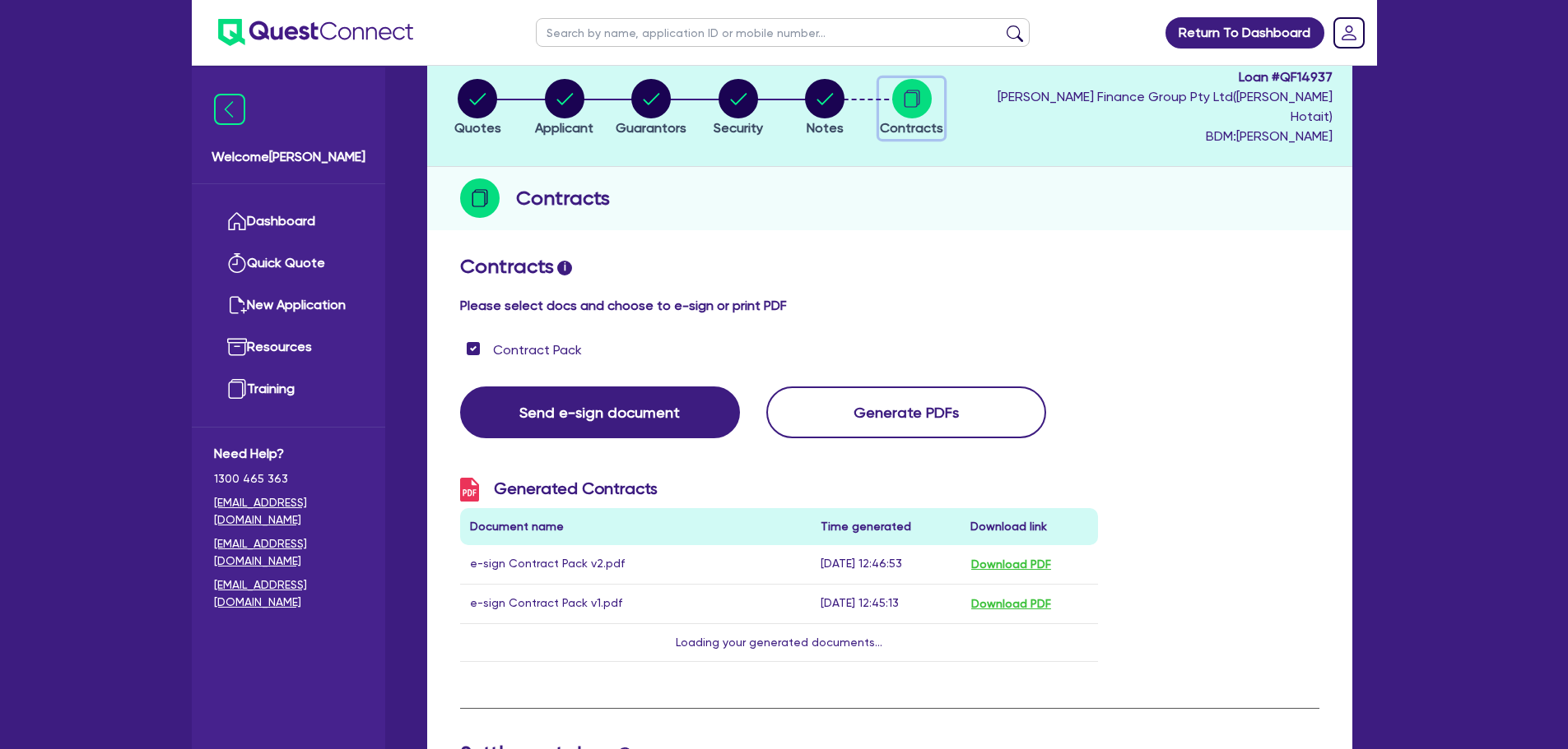
scroll to position [412, 0]
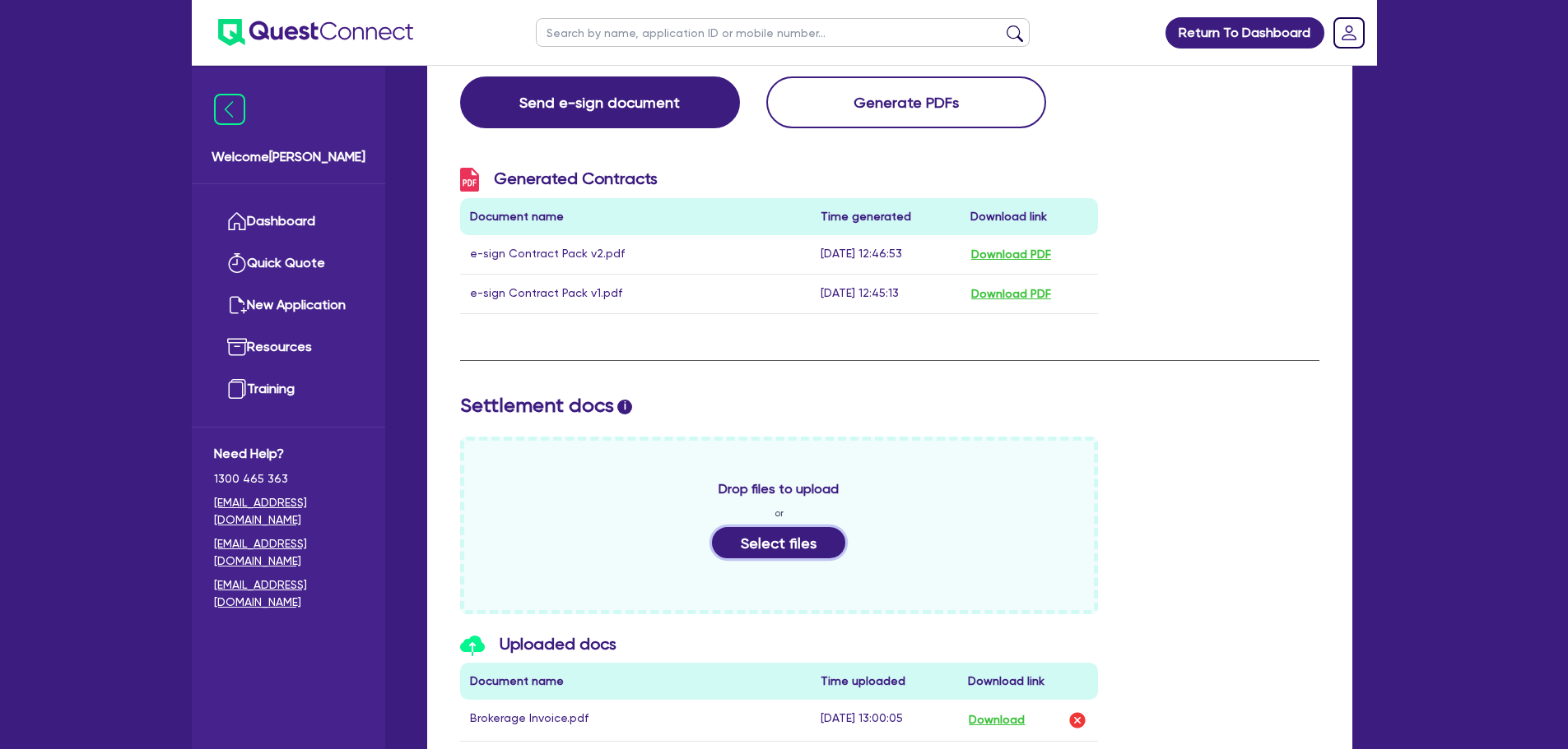
click at [776, 528] on button "Select files" at bounding box center [779, 543] width 133 height 31
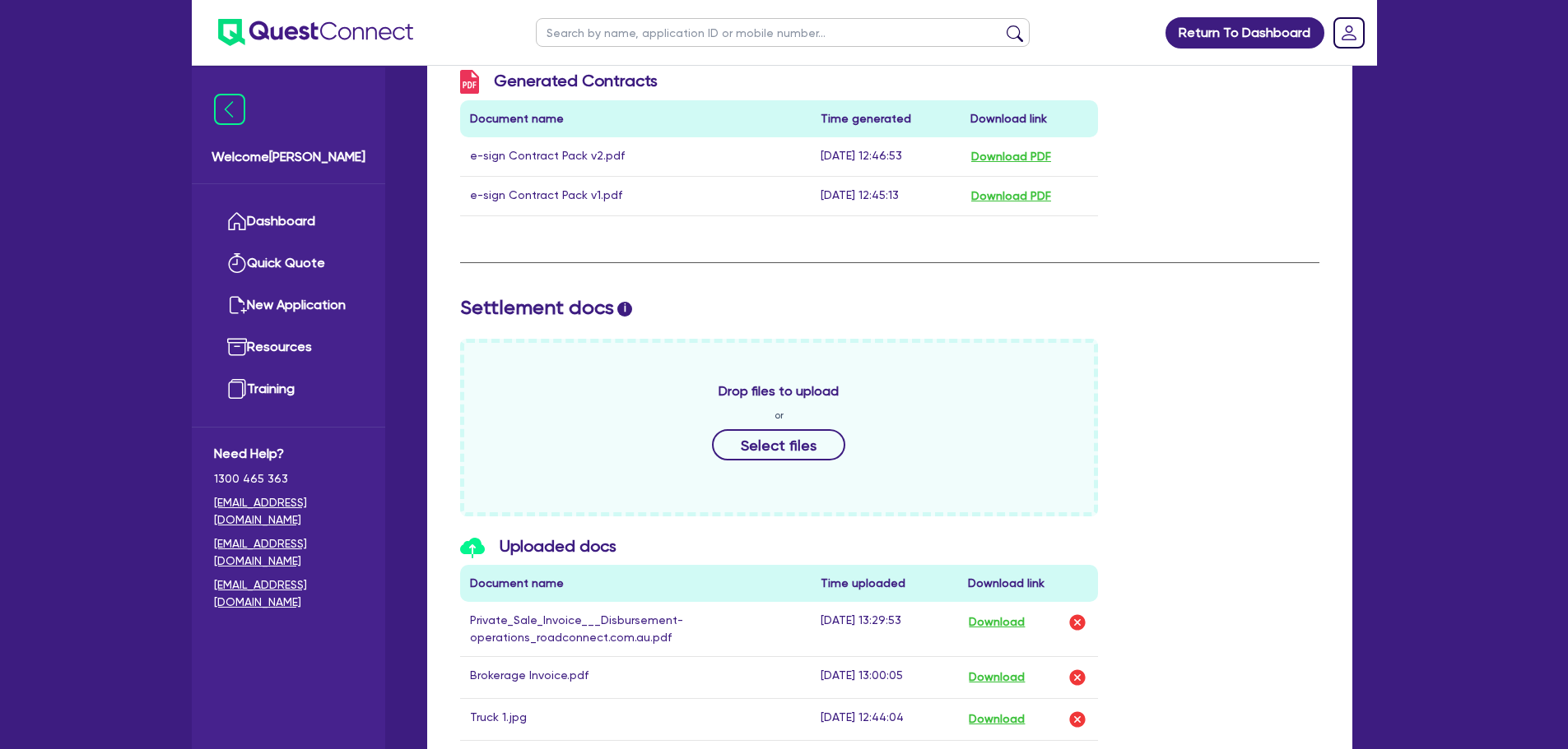
scroll to position [741, 0]
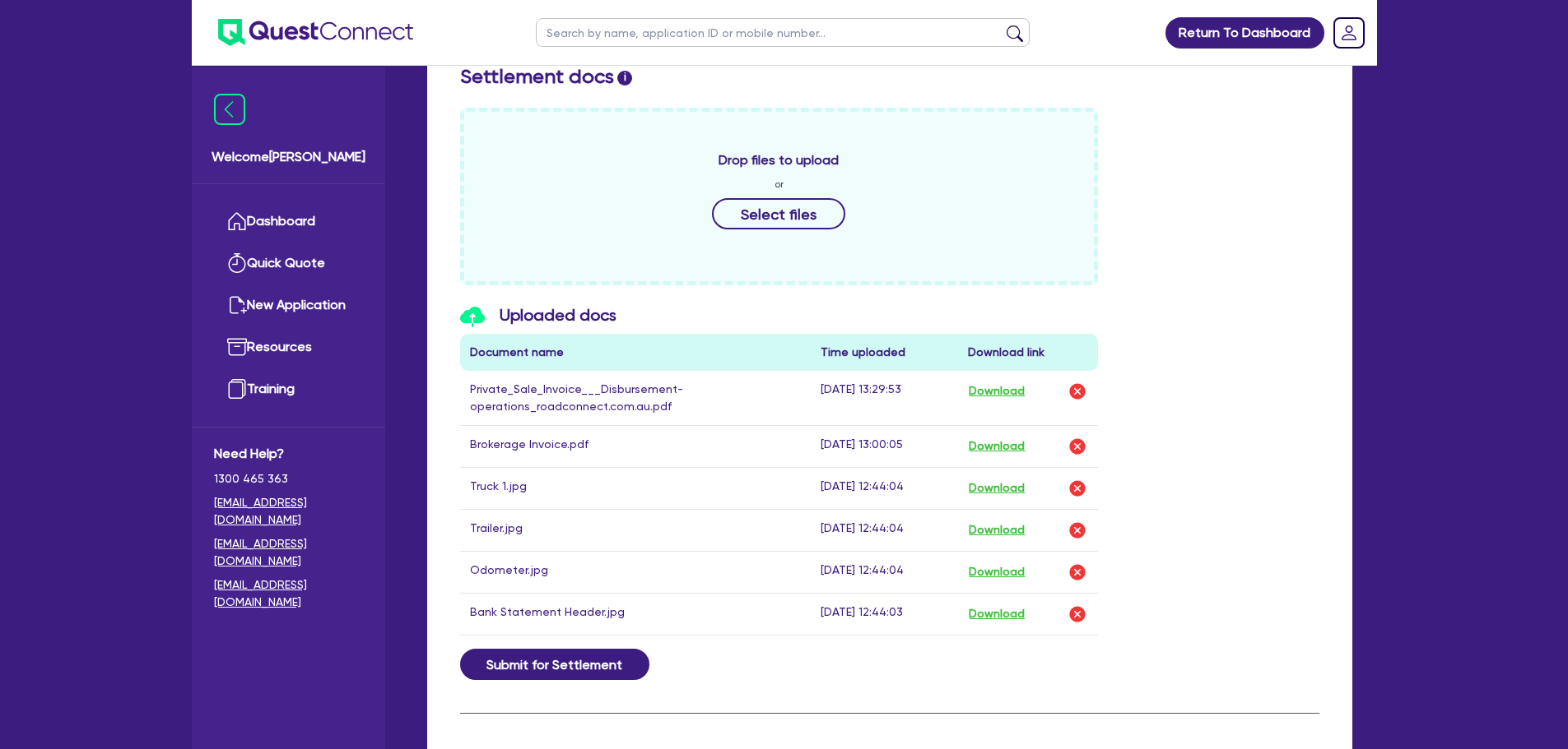
click at [1242, 224] on div "Drop files to upload or Select files" at bounding box center [890, 196] width 884 height 178
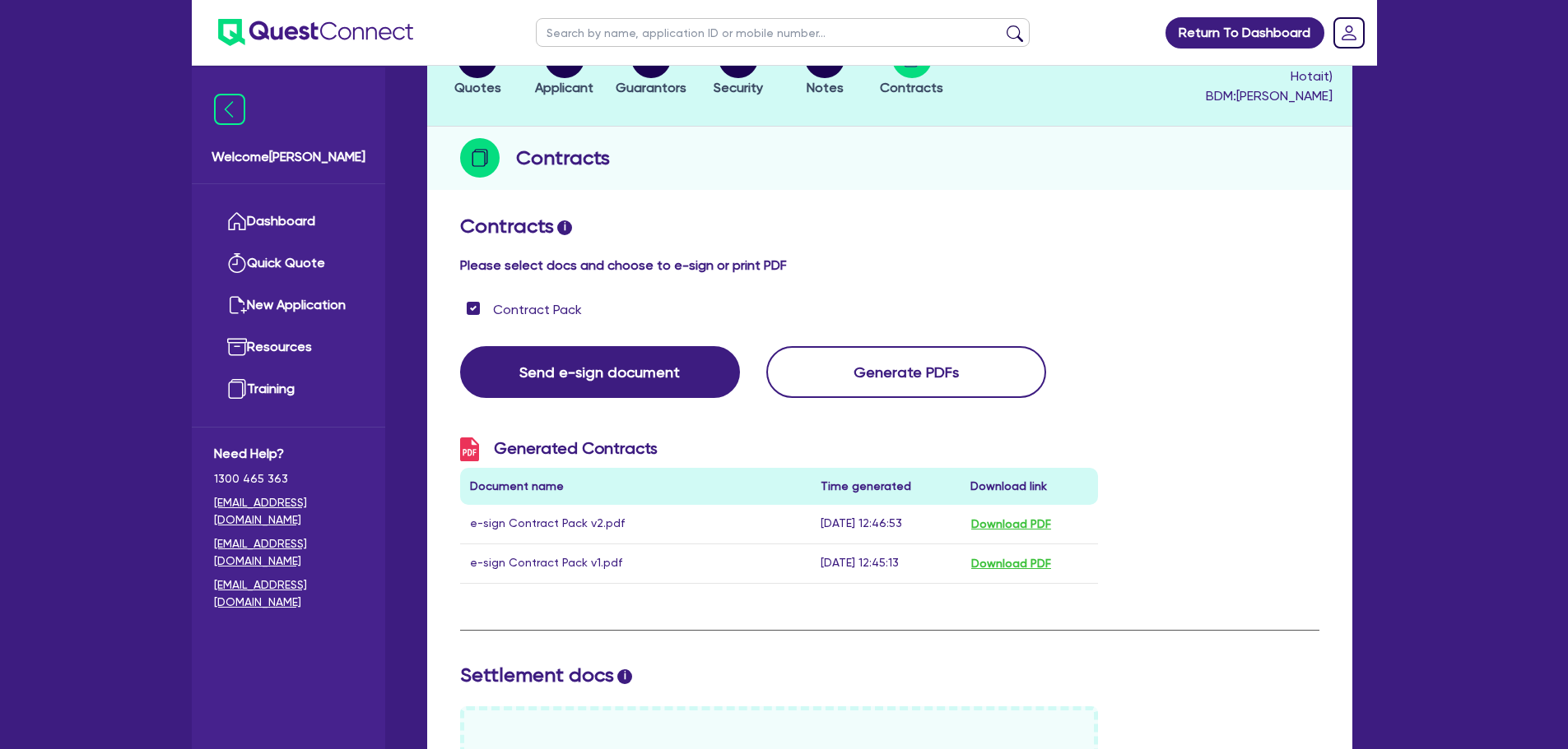
scroll to position [0, 0]
